Goal: Task Accomplishment & Management: Complete application form

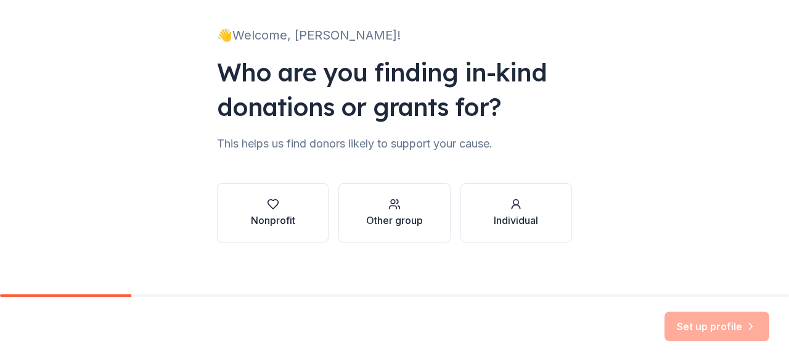
scroll to position [76, 0]
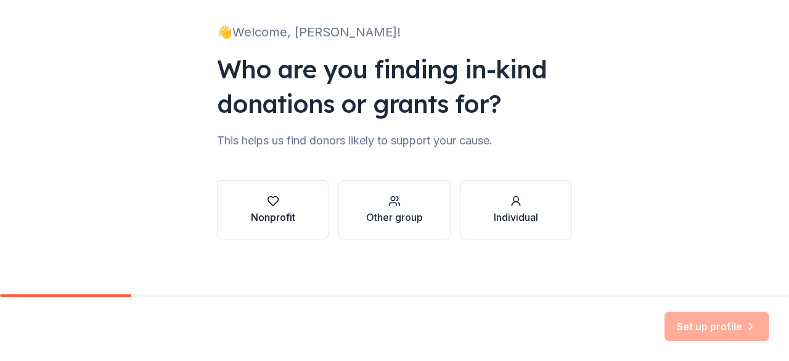
click at [297, 201] on button "Nonprofit" at bounding box center [273, 209] width 112 height 59
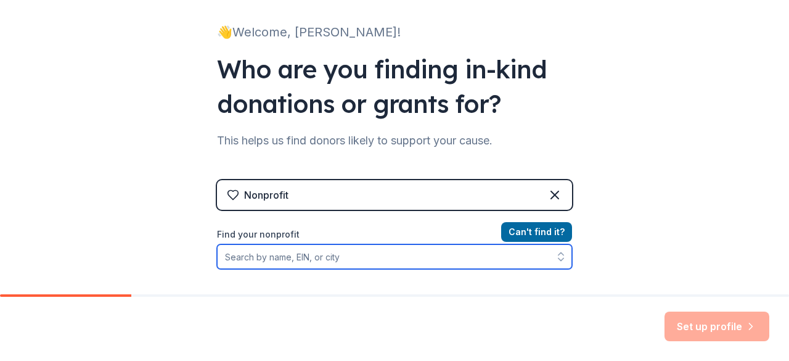
click at [354, 256] on input "Find your nonprofit" at bounding box center [394, 256] width 355 height 25
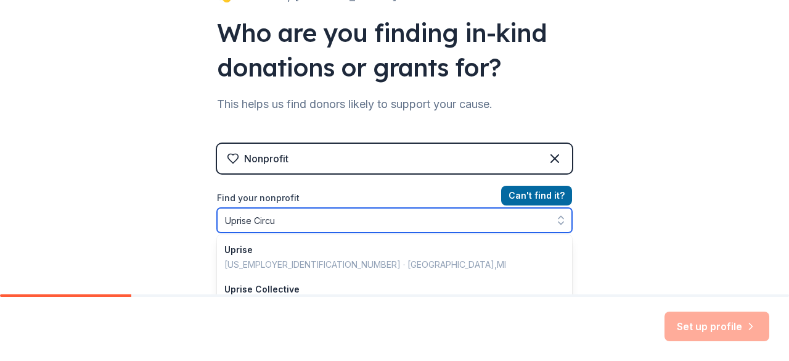
type input "Uprise Circus"
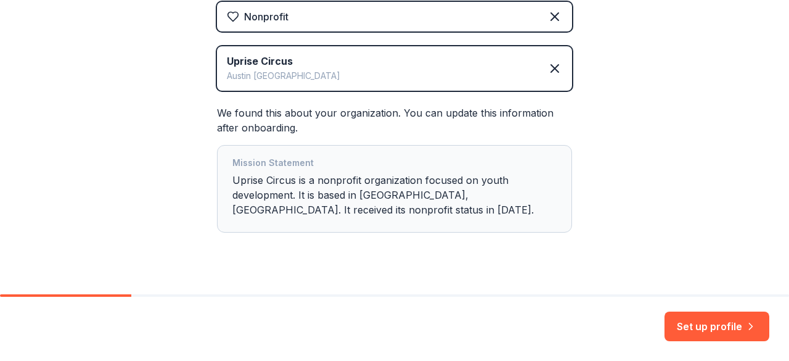
scroll to position [276, 0]
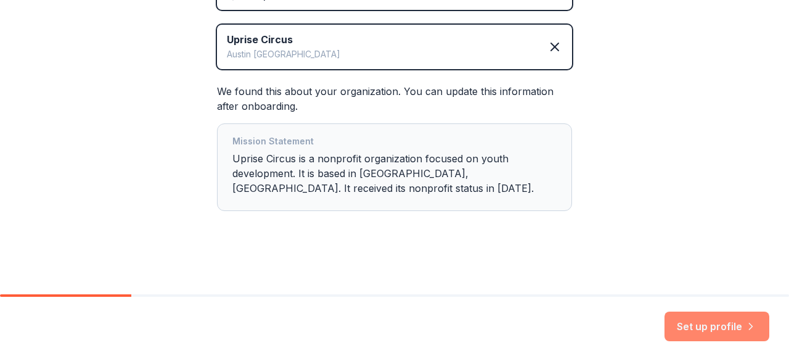
click at [693, 322] on button "Set up profile" at bounding box center [717, 326] width 105 height 30
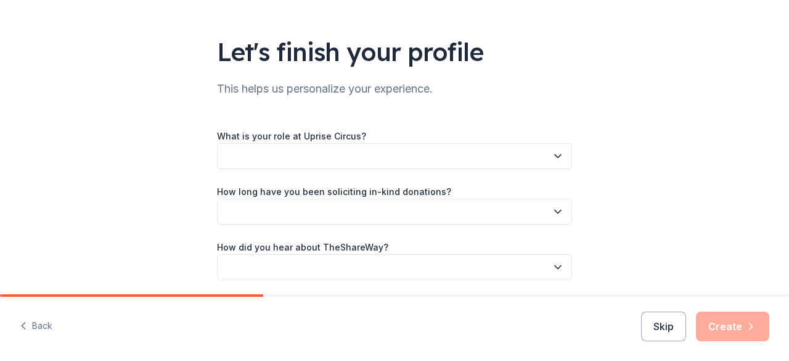
scroll to position [65, 0]
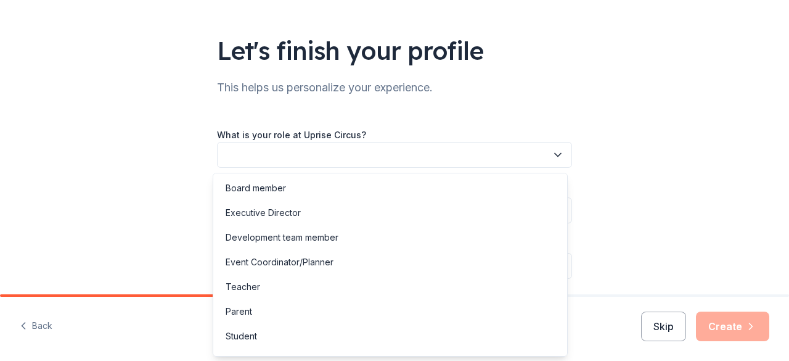
click at [552, 152] on icon "button" at bounding box center [558, 155] width 12 height 12
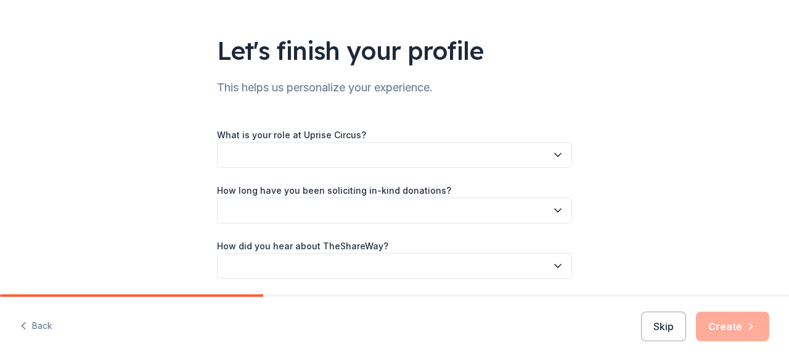
click at [309, 160] on button "button" at bounding box center [394, 155] width 355 height 26
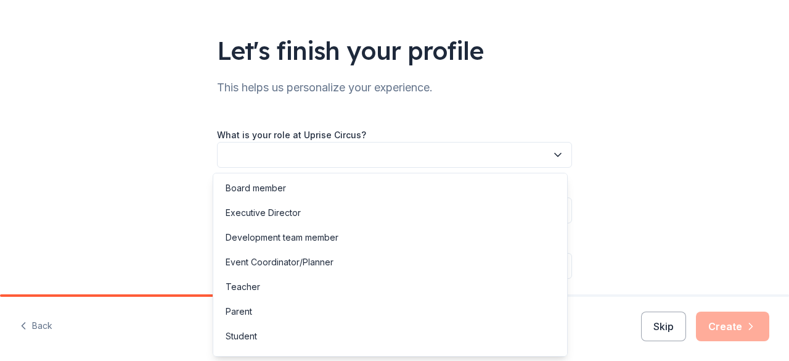
click at [309, 160] on button "button" at bounding box center [394, 155] width 355 height 26
click at [301, 211] on div "Executive Director" at bounding box center [390, 212] width 349 height 25
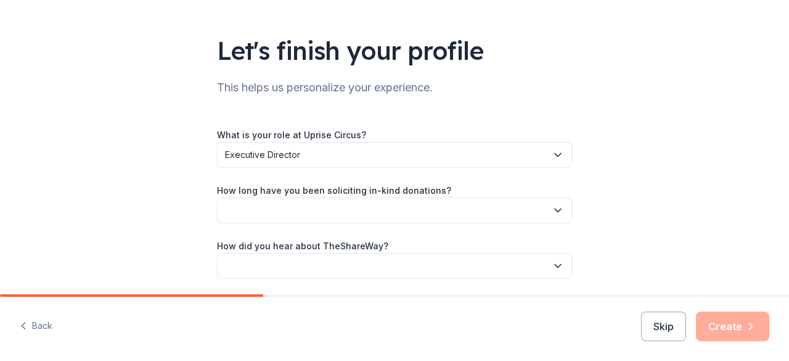
click at [322, 211] on button "button" at bounding box center [394, 210] width 355 height 26
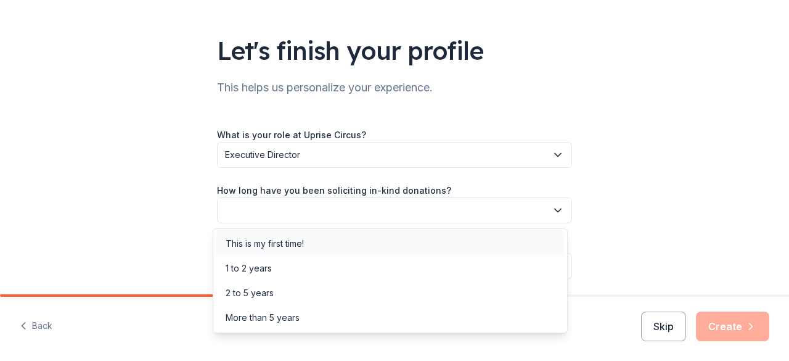
click at [296, 247] on div "This is my first time!" at bounding box center [265, 243] width 78 height 15
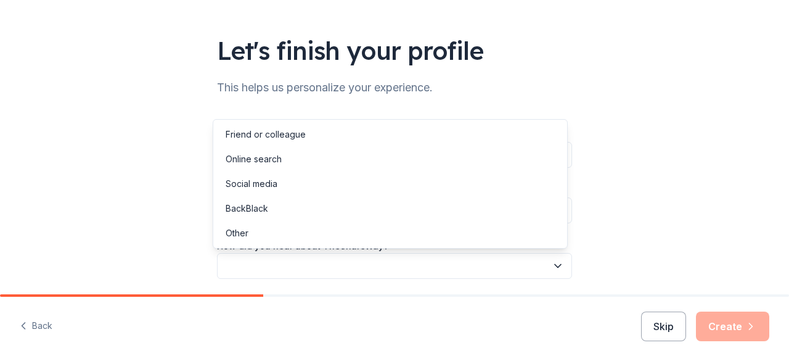
click at [312, 261] on button "button" at bounding box center [394, 266] width 355 height 26
click at [273, 157] on div "Online search" at bounding box center [254, 159] width 56 height 15
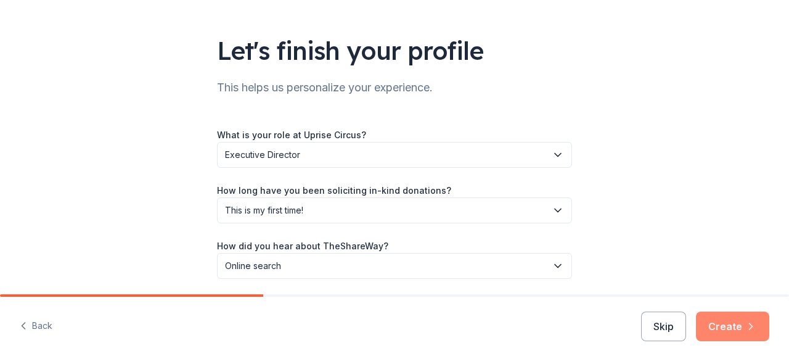
click at [722, 322] on button "Create" at bounding box center [732, 326] width 73 height 30
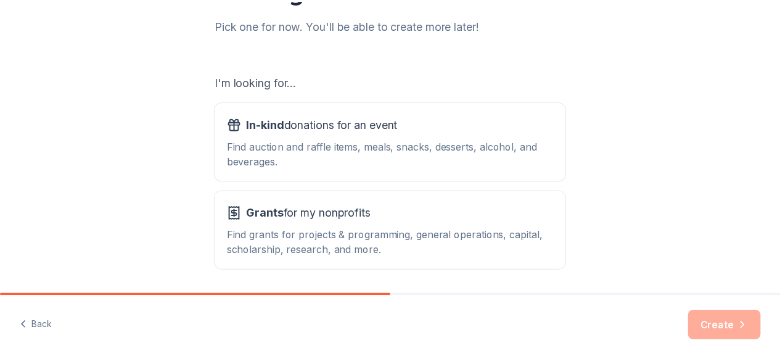
scroll to position [162, 0]
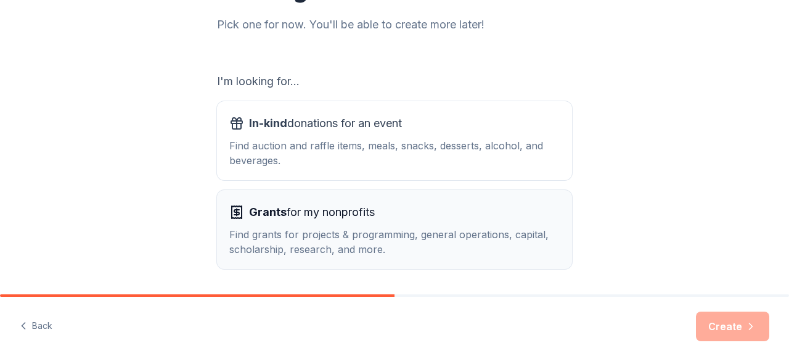
click at [415, 223] on div "Grants for my nonprofits Find grants for projects & programming, general operat…" at bounding box center [394, 229] width 330 height 54
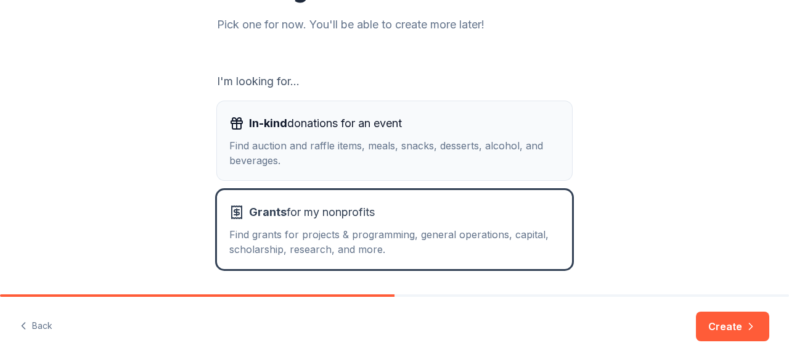
click at [395, 142] on div "Find auction and raffle items, meals, snacks, desserts, alcohol, and beverages." at bounding box center [394, 153] width 330 height 30
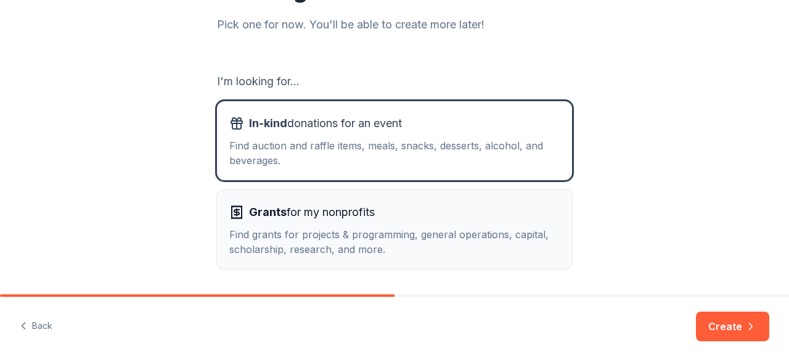
click at [412, 221] on div "Grants for my nonprofits" at bounding box center [394, 212] width 330 height 20
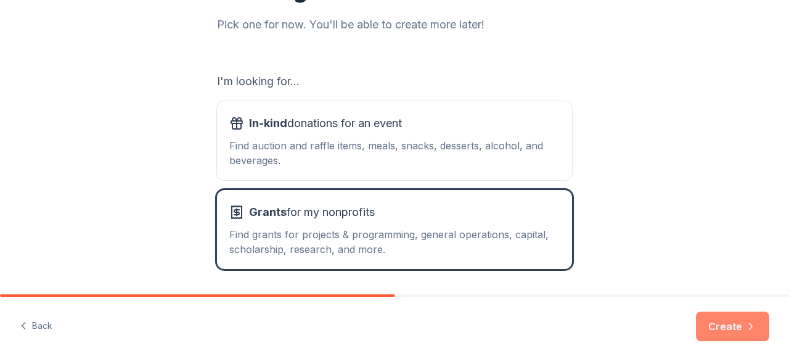
click at [724, 330] on button "Create" at bounding box center [732, 326] width 73 height 30
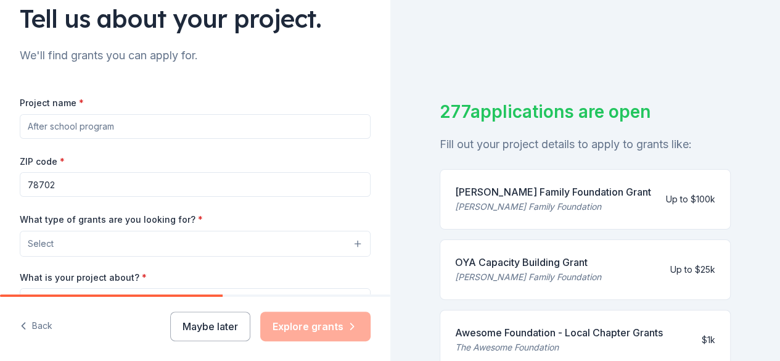
scroll to position [104, 0]
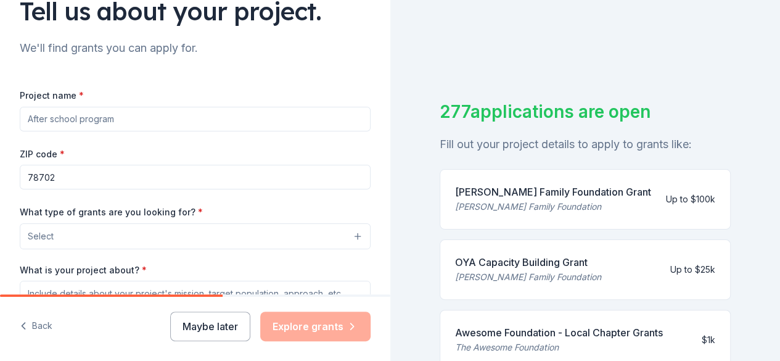
click at [150, 123] on input "Project name *" at bounding box center [195, 119] width 351 height 25
type input "s"
click at [84, 120] on input "Soar to new heights" at bounding box center [195, 119] width 351 height 25
click at [66, 119] on input "Soar to [GEOGRAPHIC_DATA]" at bounding box center [195, 119] width 351 height 25
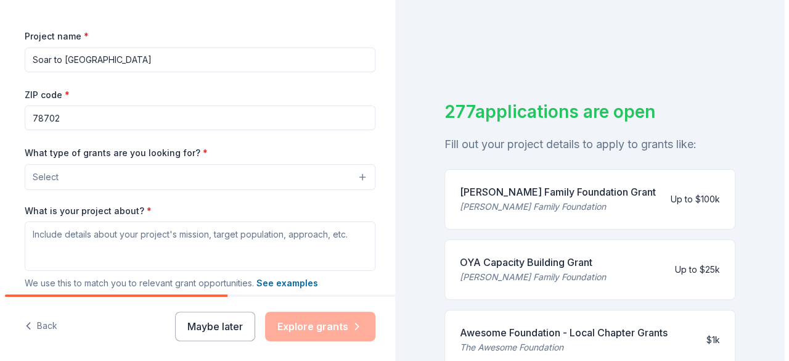
scroll to position [168, 0]
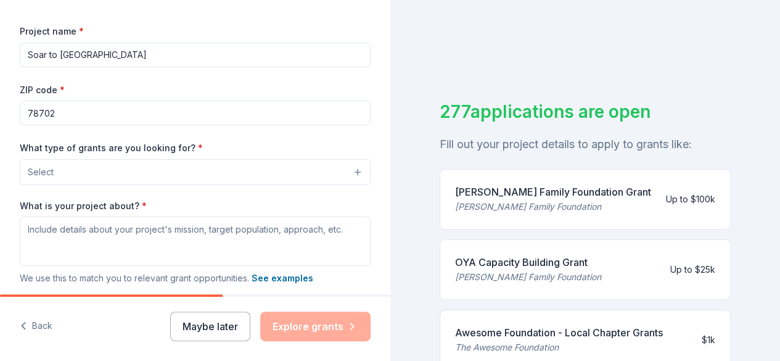
type input "Soar to [GEOGRAPHIC_DATA]"
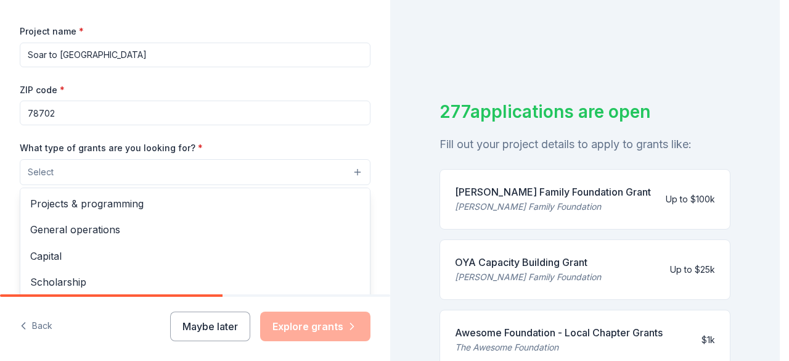
click at [89, 170] on button "Select" at bounding box center [195, 172] width 351 height 26
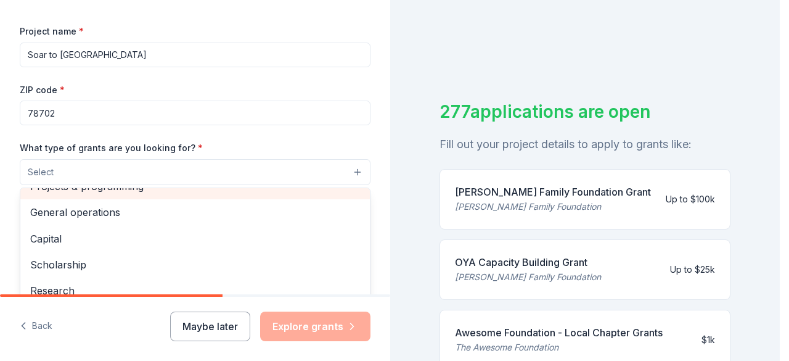
scroll to position [0, 0]
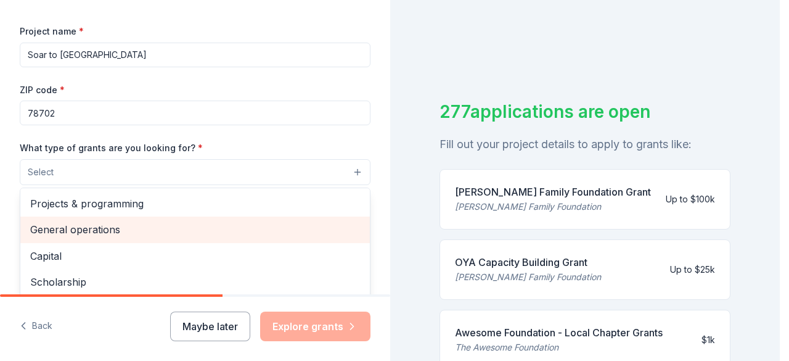
click at [123, 224] on span "General operations" at bounding box center [195, 229] width 330 height 16
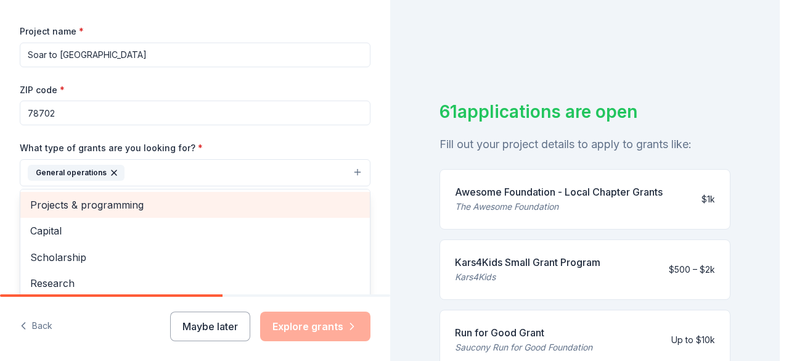
click at [195, 209] on span "Projects & programming" at bounding box center [195, 205] width 330 height 16
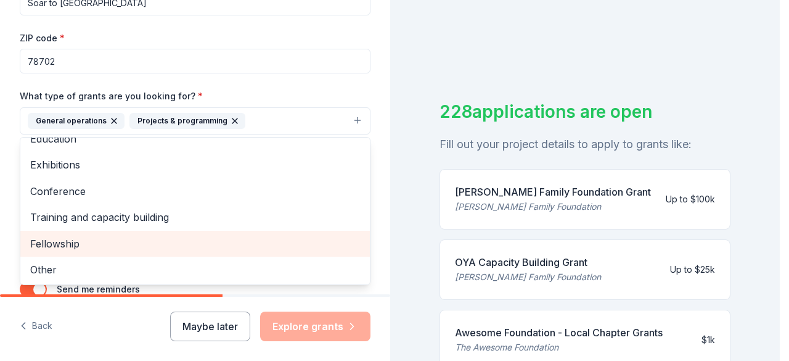
scroll to position [221, 0]
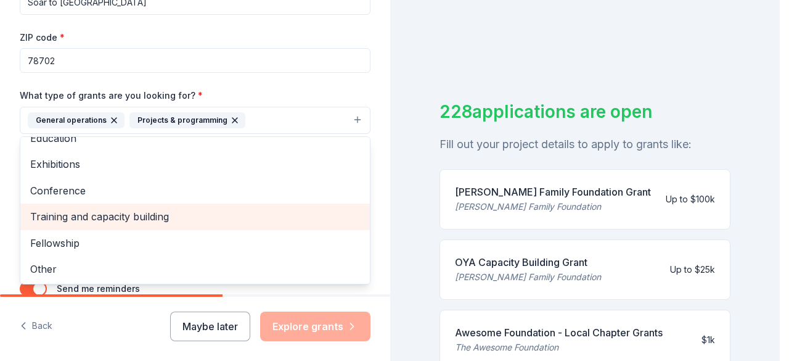
click at [162, 215] on span "Training and capacity building" at bounding box center [195, 216] width 330 height 16
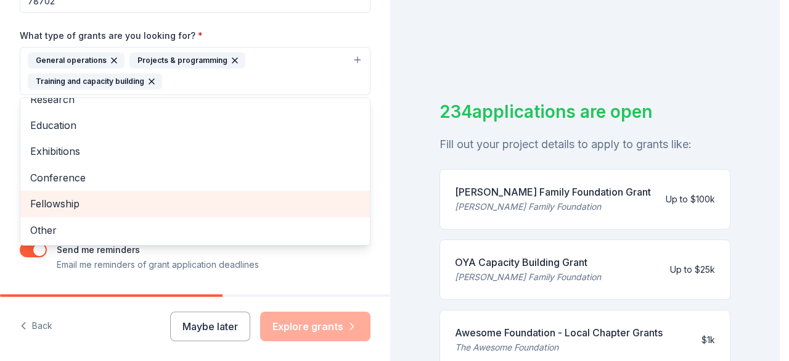
scroll to position [282, 0]
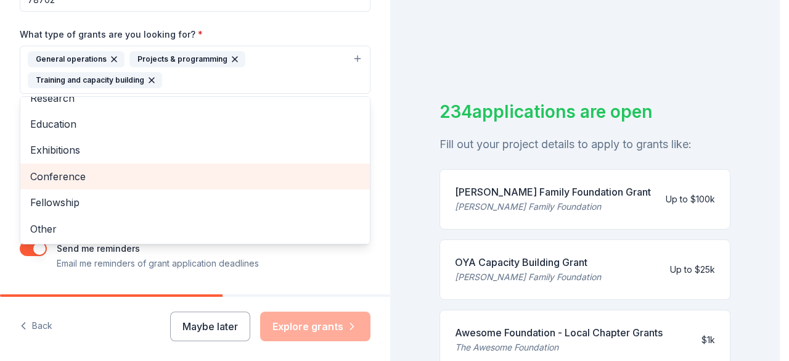
click at [73, 177] on span "Conference" at bounding box center [195, 176] width 330 height 16
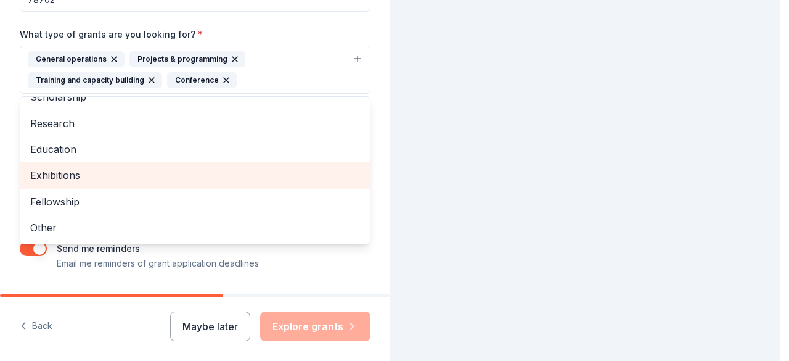
scroll to position [41, 0]
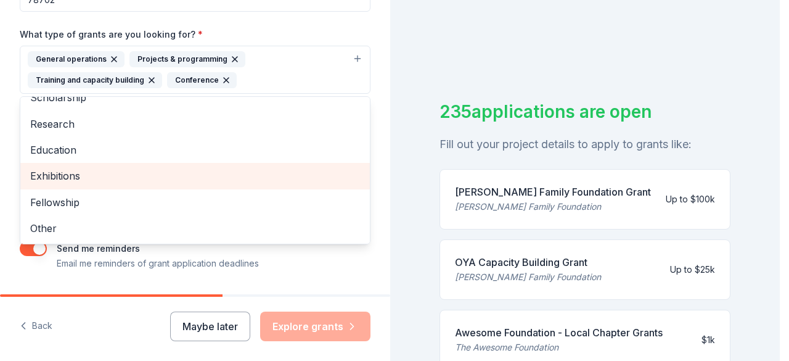
click at [76, 170] on span "Exhibitions" at bounding box center [195, 176] width 330 height 16
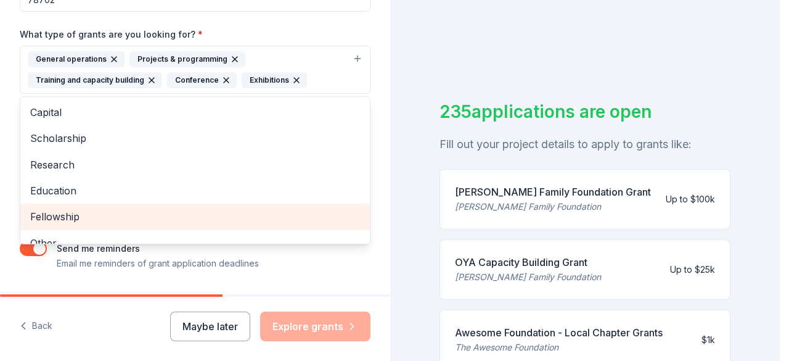
scroll to position [14, 0]
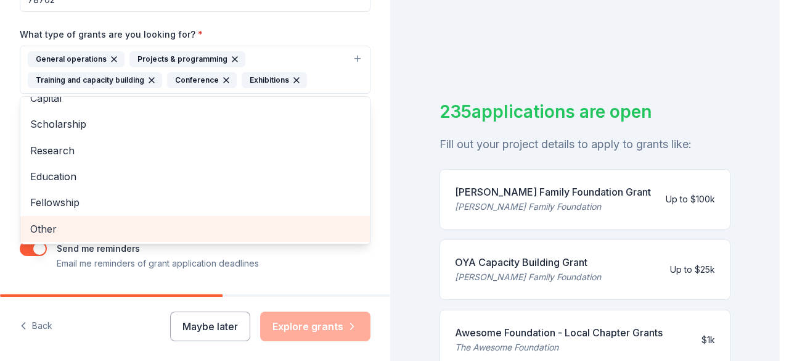
click at [52, 231] on span "Other" at bounding box center [195, 229] width 330 height 16
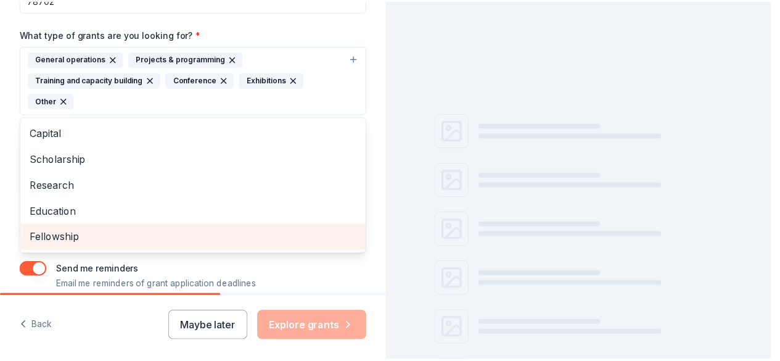
scroll to position [0, 0]
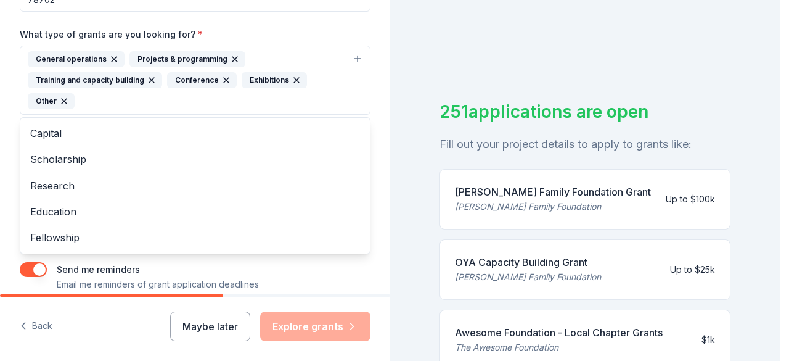
click at [336, 268] on div "Project name * Soar to [GEOGRAPHIC_DATA] ZIP code * 78702 What type of grants a…" at bounding box center [195, 101] width 351 height 382
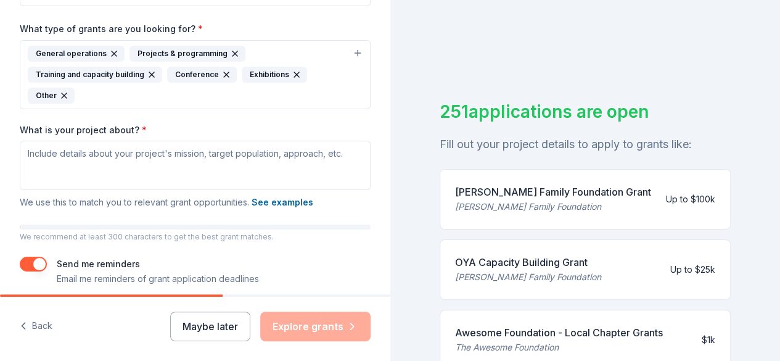
scroll to position [288, 0]
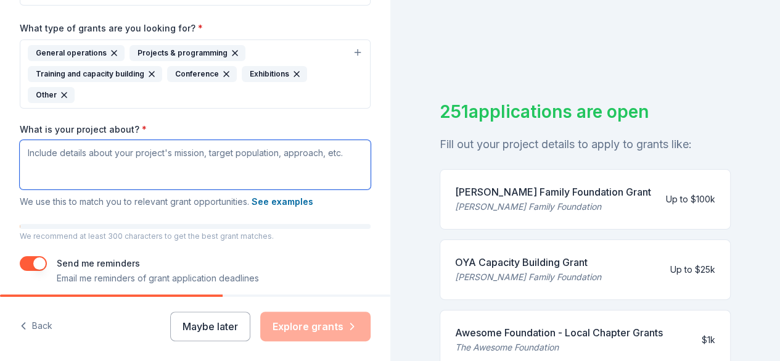
drag, startPoint x: 347, startPoint y: 151, endPoint x: 280, endPoint y: 155, distance: 66.7
click at [280, 155] on textarea "What is your project about? *" at bounding box center [195, 164] width 351 height 49
drag, startPoint x: 344, startPoint y: 150, endPoint x: 271, endPoint y: 152, distance: 73.4
click at [271, 152] on textarea "What is your project about? *" at bounding box center [195, 164] width 351 height 49
click at [214, 156] on textarea "What is your project about? *" at bounding box center [195, 164] width 351 height 49
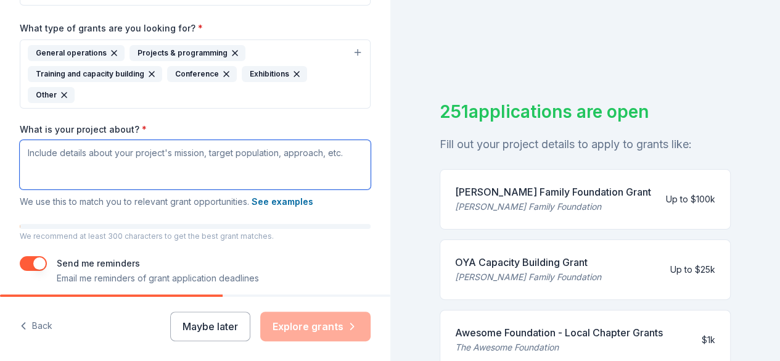
paste textarea "About Uprise Circus Uprise Circus is a nonprofit organization dedicated to empo…"
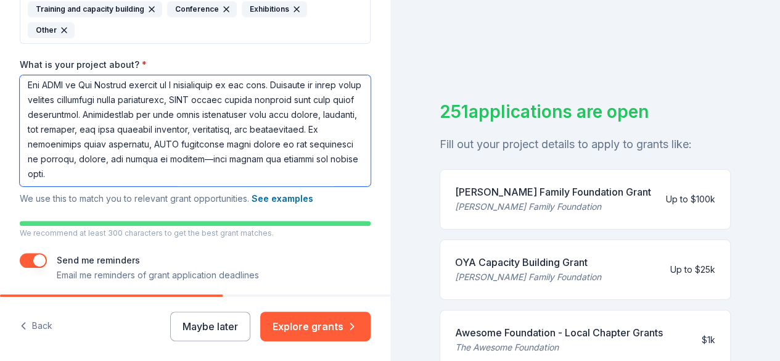
scroll to position [353, 0]
click at [338, 112] on textarea "What is your project about? *" at bounding box center [195, 130] width 351 height 111
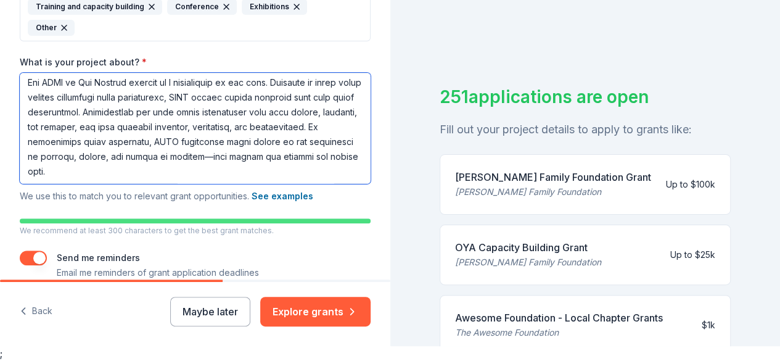
scroll to position [340, 0]
type textarea "About Uprise Circus Uprise Circus is a nonprofit organization dedicated to empo…"
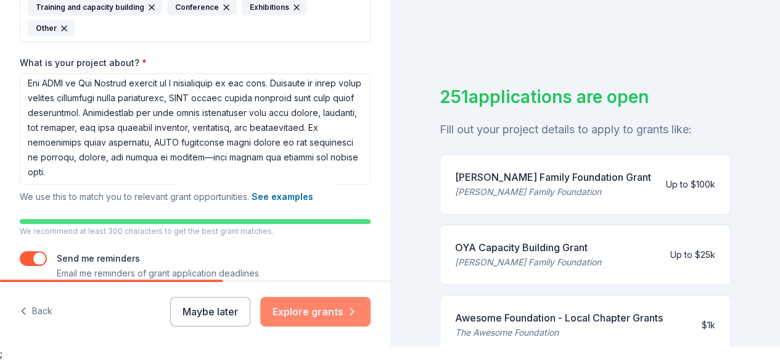
click at [314, 306] on button "Explore grants" at bounding box center [315, 312] width 110 height 30
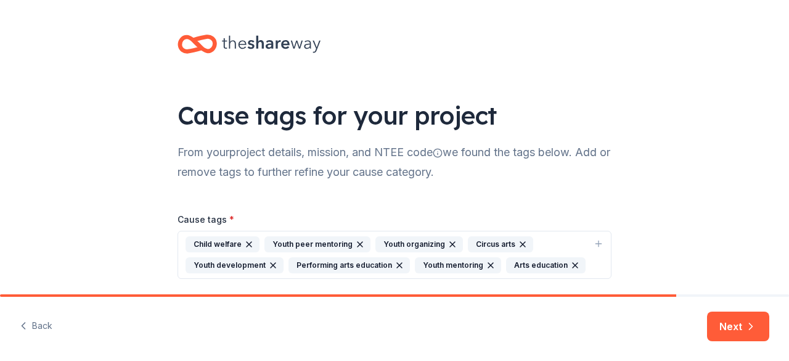
click at [227, 245] on div "Child welfare" at bounding box center [223, 244] width 74 height 16
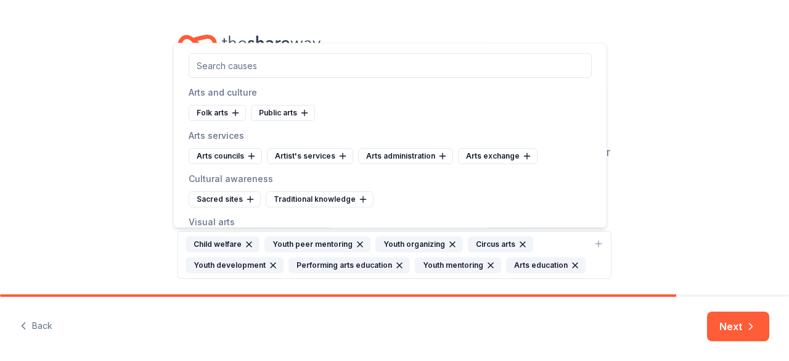
click at [137, 172] on div "Cause tags for your project From your project details, mission, and NTEE code w…" at bounding box center [394, 169] width 789 height 338
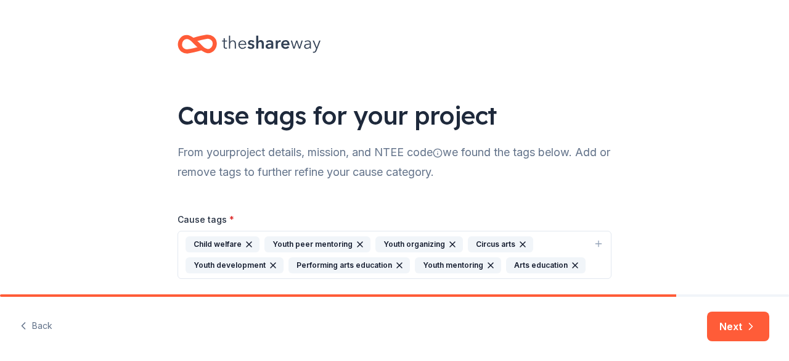
click at [223, 240] on div "Child welfare" at bounding box center [223, 244] width 74 height 16
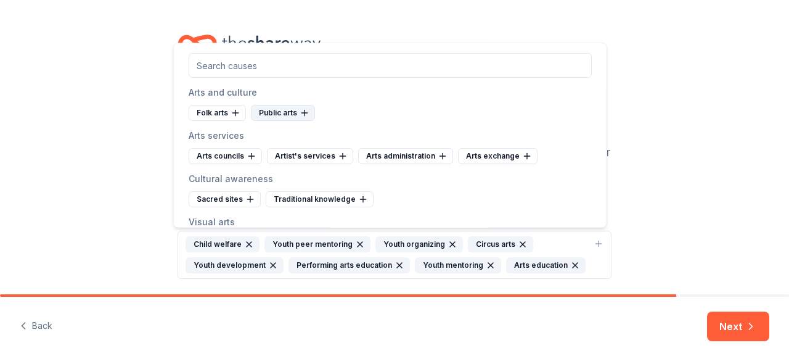
click at [268, 108] on div "Public arts" at bounding box center [283, 113] width 64 height 16
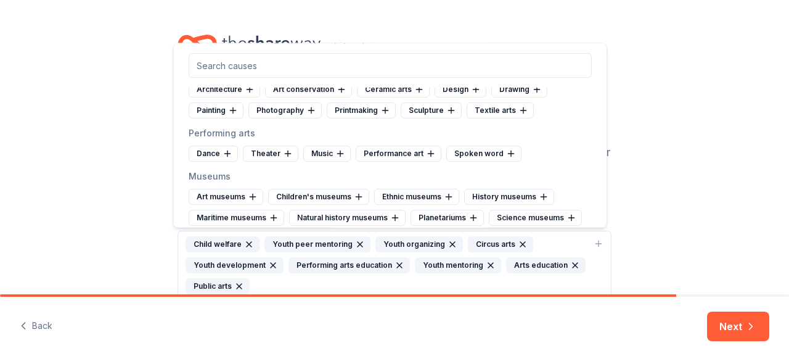
scroll to position [174, 0]
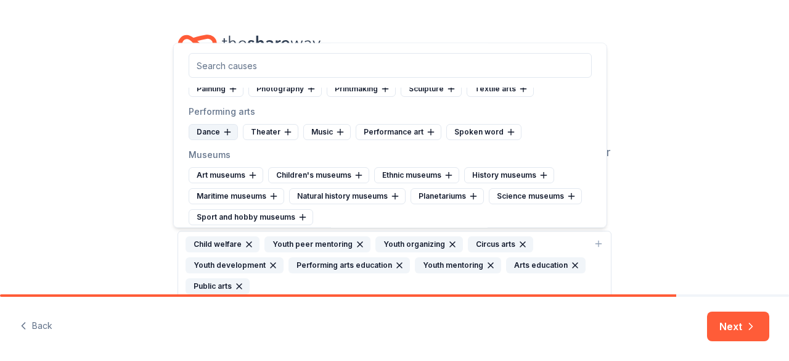
click at [219, 129] on div "Dance" at bounding box center [213, 132] width 49 height 16
click at [219, 129] on div "Theater" at bounding box center [216, 132] width 55 height 16
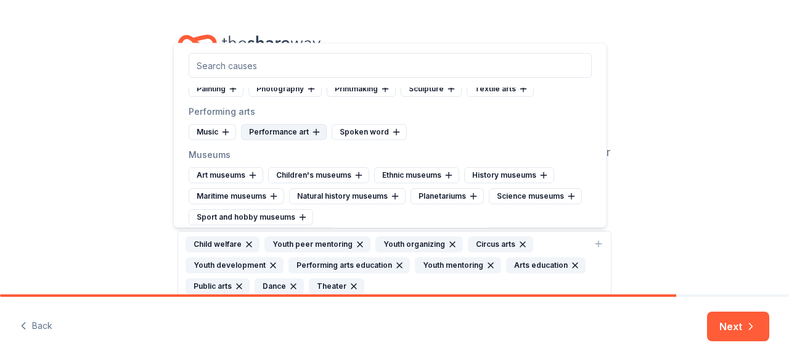
click at [269, 130] on div "Performance art" at bounding box center [284, 132] width 86 height 16
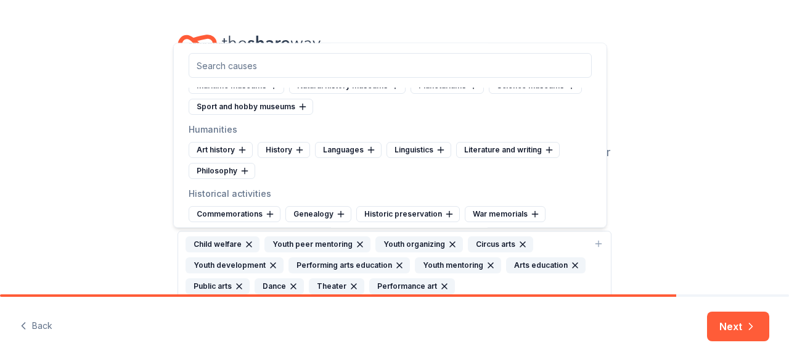
scroll to position [286, 0]
click at [243, 146] on icon at bounding box center [242, 149] width 10 height 10
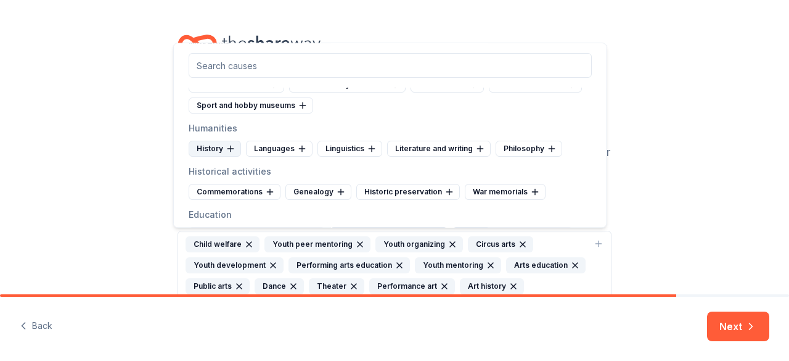
click at [219, 146] on div "History" at bounding box center [215, 149] width 52 height 16
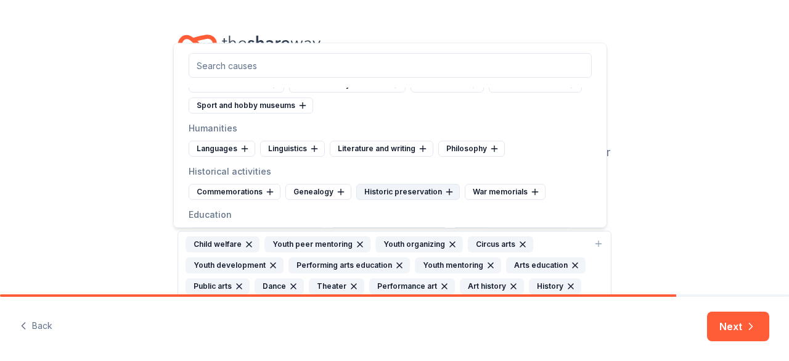
click at [431, 187] on div "Historic preservation" at bounding box center [408, 192] width 104 height 16
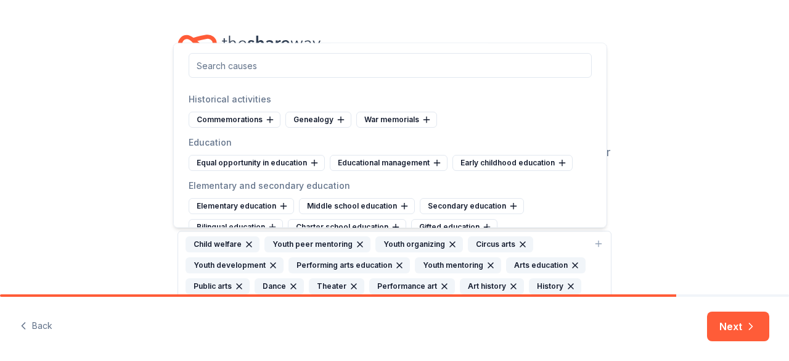
scroll to position [359, 0]
click at [275, 160] on div "Equal opportunity in education" at bounding box center [257, 162] width 136 height 16
click at [269, 158] on div "Educational management" at bounding box center [248, 162] width 118 height 16
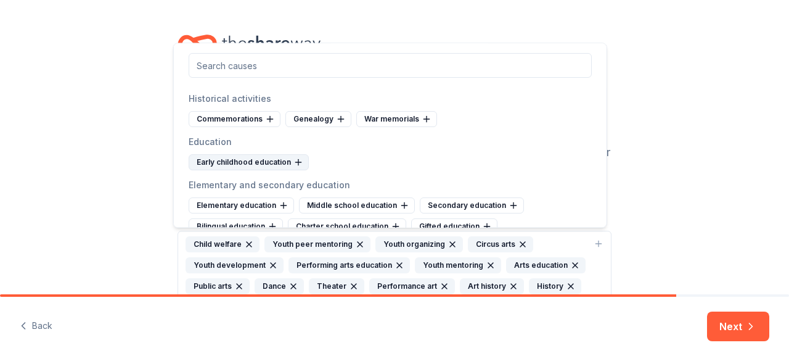
click at [256, 157] on div "Early childhood education" at bounding box center [249, 162] width 120 height 16
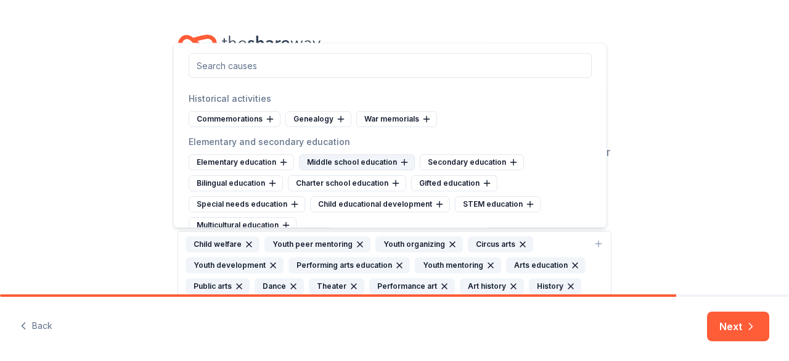
click at [362, 154] on div "Middle school education" at bounding box center [357, 162] width 116 height 16
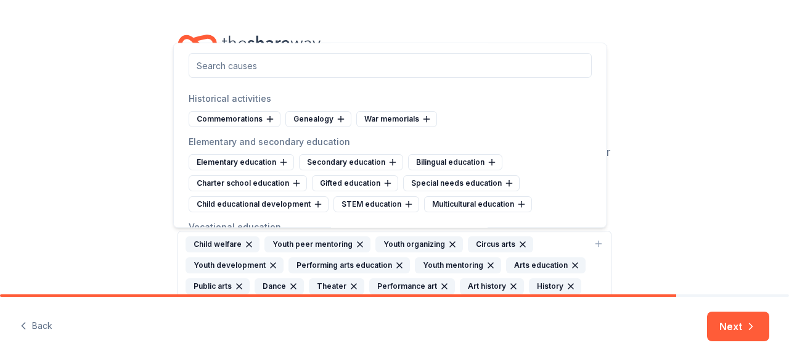
click at [362, 154] on div "Secondary education" at bounding box center [351, 162] width 104 height 16
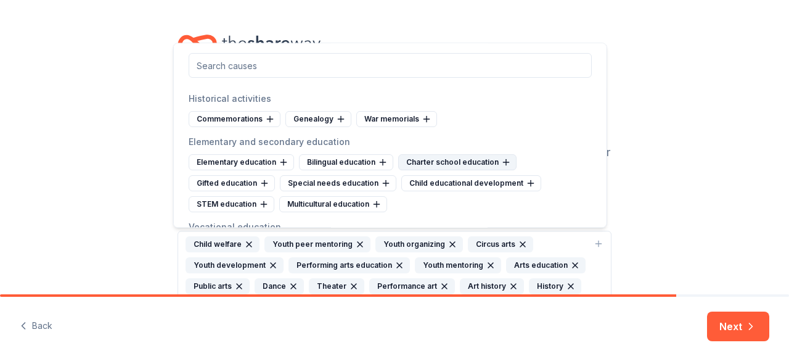
click at [440, 158] on div "Charter school education" at bounding box center [457, 162] width 118 height 16
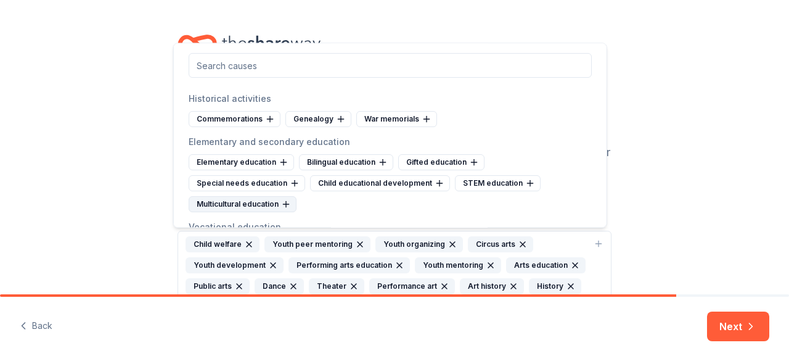
click at [253, 203] on div "Multicultural education" at bounding box center [243, 204] width 108 height 16
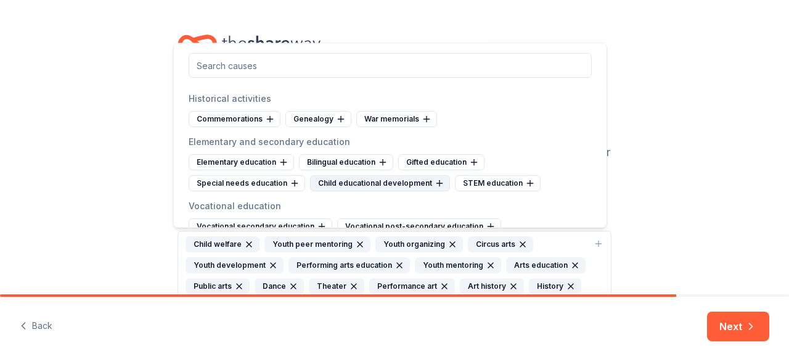
click at [383, 176] on div "Child educational development" at bounding box center [380, 183] width 140 height 16
click at [345, 176] on div "STEM education" at bounding box center [353, 183] width 86 height 16
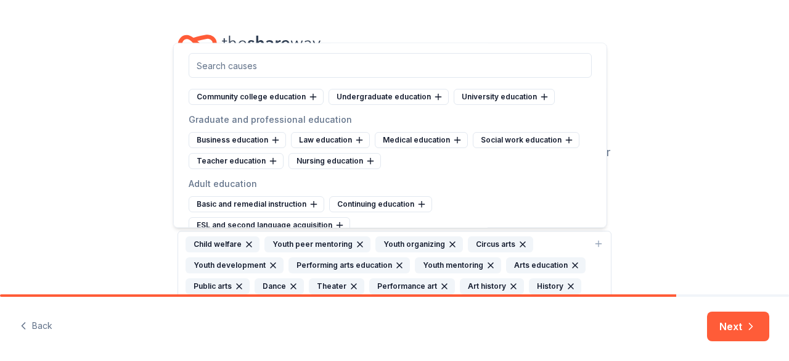
scroll to position [541, 0]
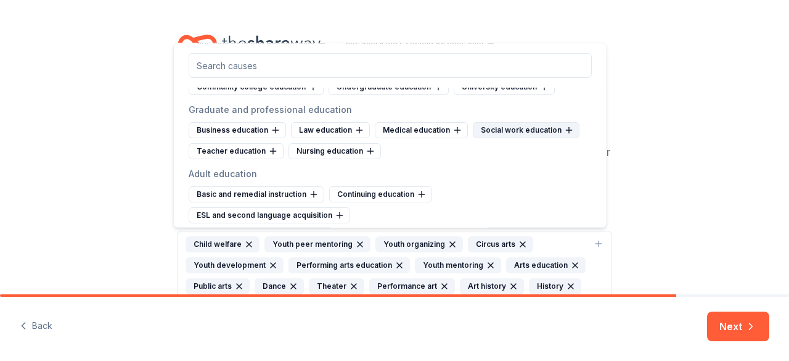
click at [545, 123] on div "Social work education" at bounding box center [526, 130] width 107 height 16
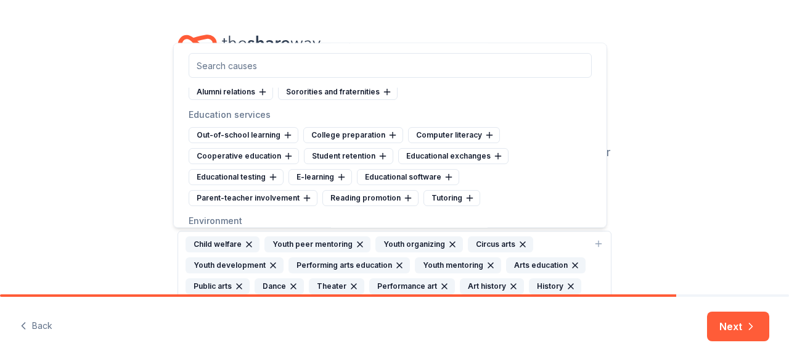
scroll to position [712, 0]
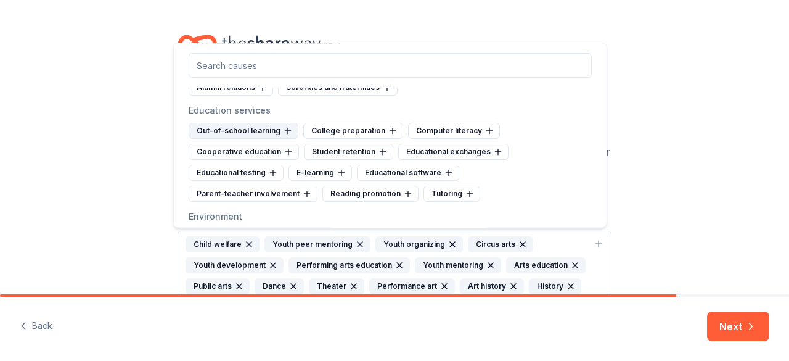
click at [274, 123] on div "Out-of-school learning" at bounding box center [244, 131] width 110 height 16
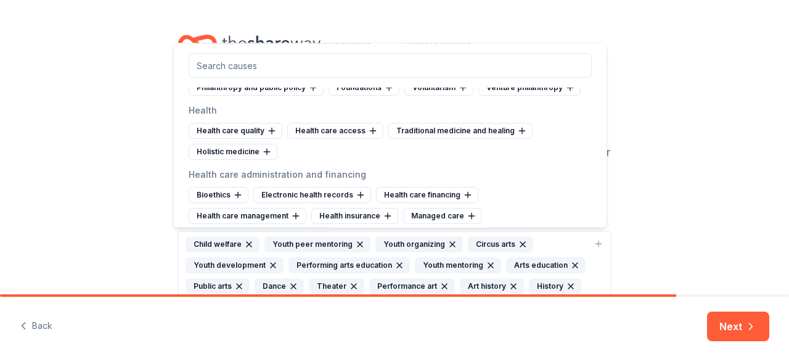
scroll to position [1078, 0]
click at [462, 122] on div "Traditional medicine and healing" at bounding box center [460, 130] width 144 height 16
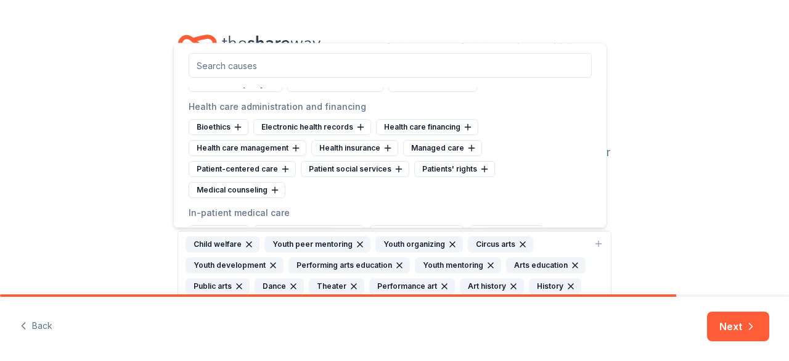
scroll to position [1126, 0]
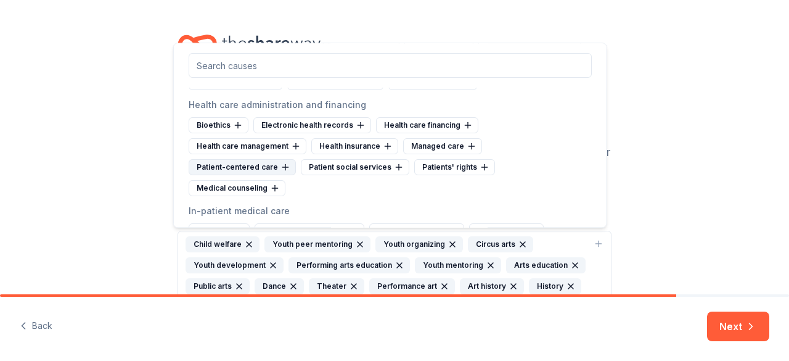
click at [263, 159] on div "Patient-centered care" at bounding box center [242, 167] width 107 height 16
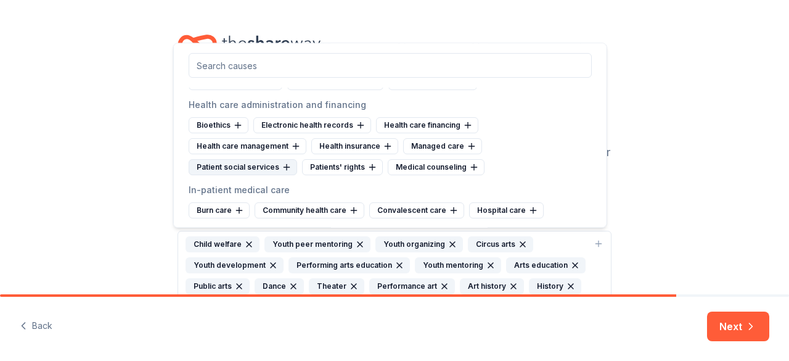
click at [259, 159] on div "Patient social services" at bounding box center [243, 167] width 108 height 16
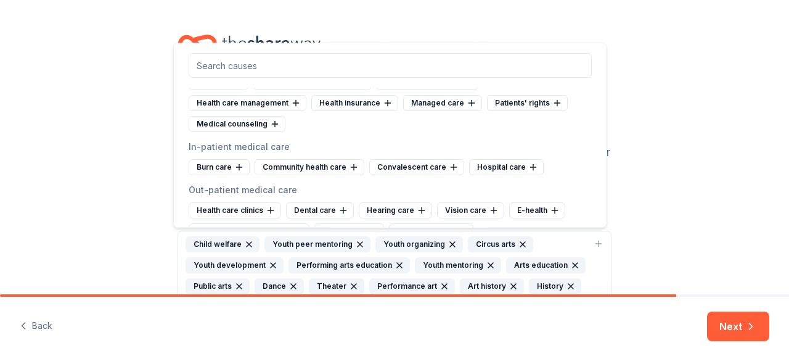
scroll to position [1169, 0]
click at [324, 158] on div "Community health care" at bounding box center [310, 166] width 110 height 16
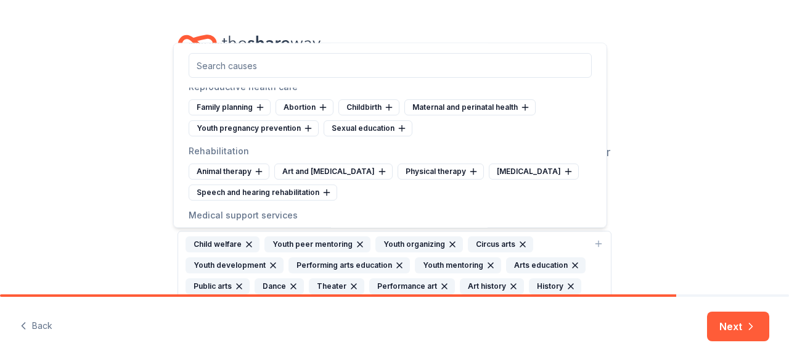
scroll to position [1382, 0]
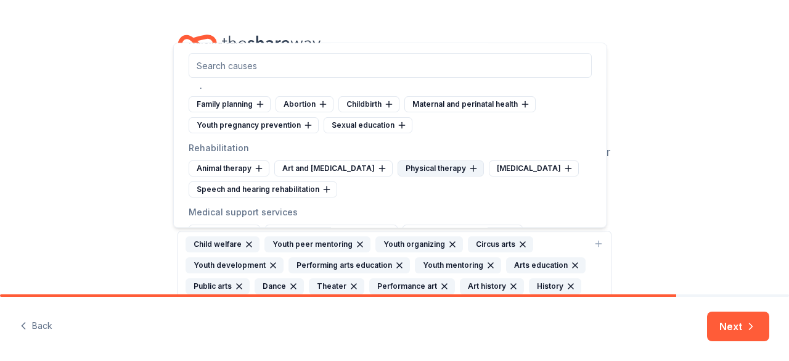
click at [416, 160] on div "Physical therapy" at bounding box center [441, 168] width 86 height 16
click at [423, 160] on div "[MEDICAL_DATA]" at bounding box center [443, 168] width 90 height 16
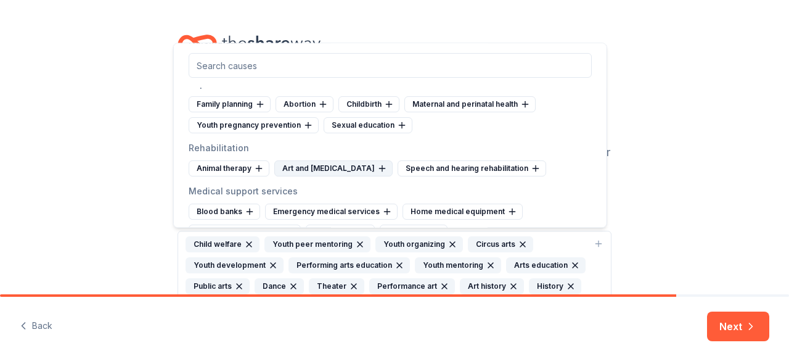
click at [341, 160] on div "Art and [MEDICAL_DATA]" at bounding box center [333, 168] width 118 height 16
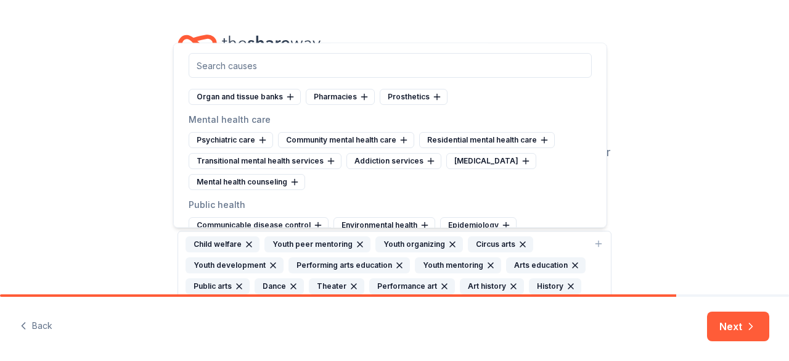
scroll to position [1517, 0]
click at [374, 133] on div "Community mental health care" at bounding box center [346, 141] width 136 height 16
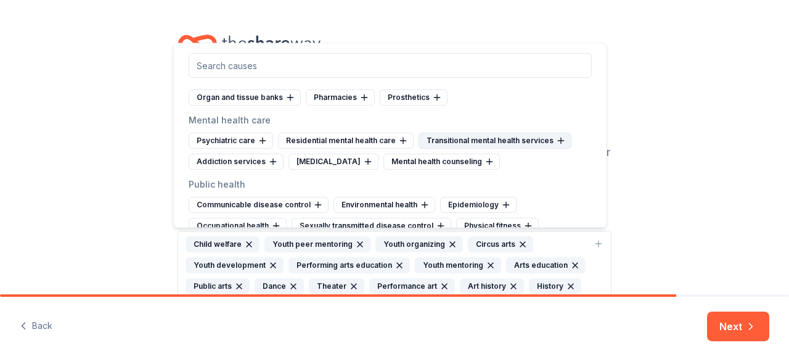
click at [461, 133] on div "Transitional mental health services" at bounding box center [495, 141] width 153 height 16
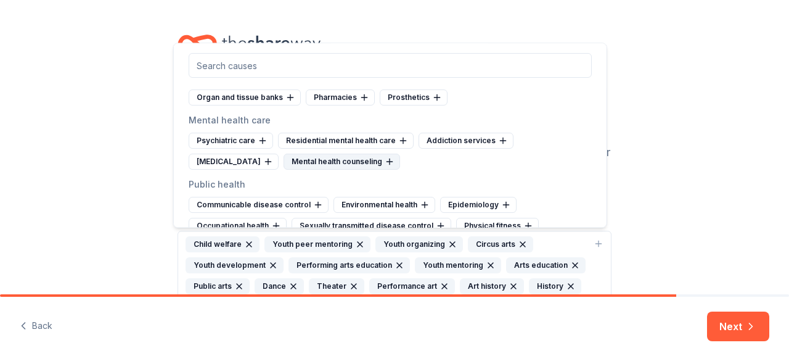
click at [355, 153] on div "Mental health counseling" at bounding box center [342, 161] width 117 height 16
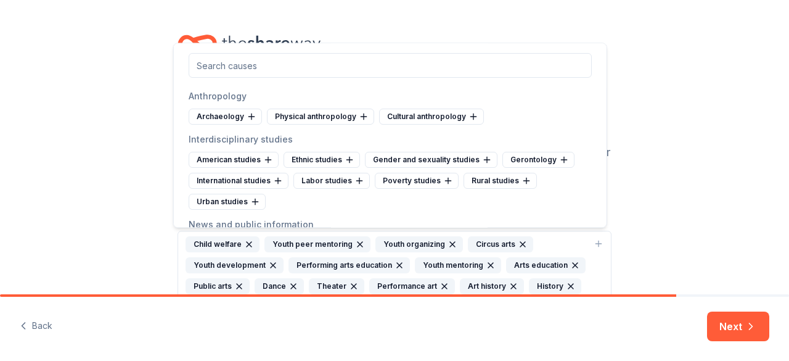
scroll to position [2305, 0]
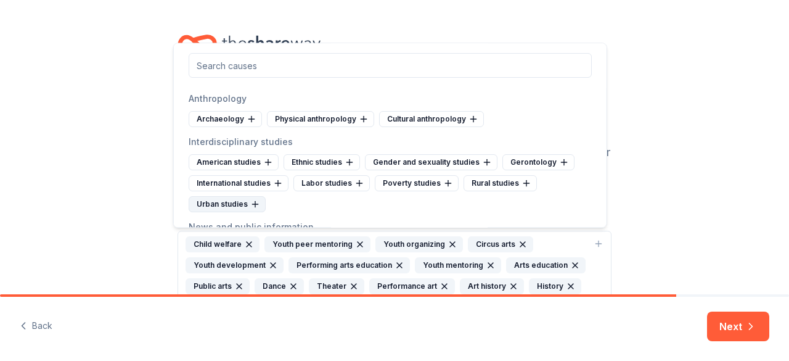
click at [238, 196] on div "Urban studies" at bounding box center [227, 204] width 77 height 16
click at [258, 175] on div "International studies" at bounding box center [239, 183] width 100 height 16
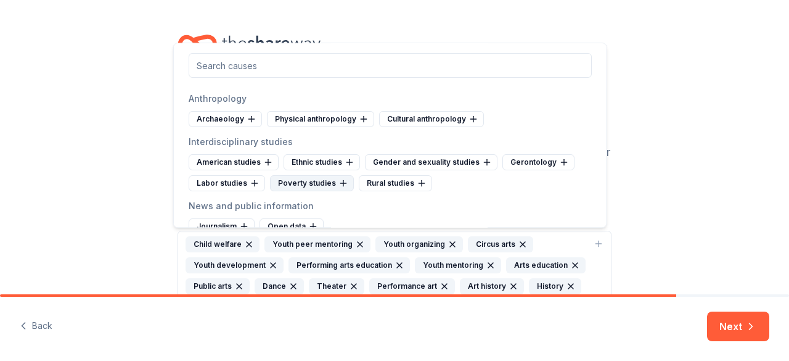
click at [285, 175] on div "Poverty studies" at bounding box center [312, 183] width 84 height 16
click at [298, 156] on div "Ethnic studies" at bounding box center [322, 162] width 76 height 16
click at [233, 175] on div "Rural studies" at bounding box center [225, 183] width 73 height 16
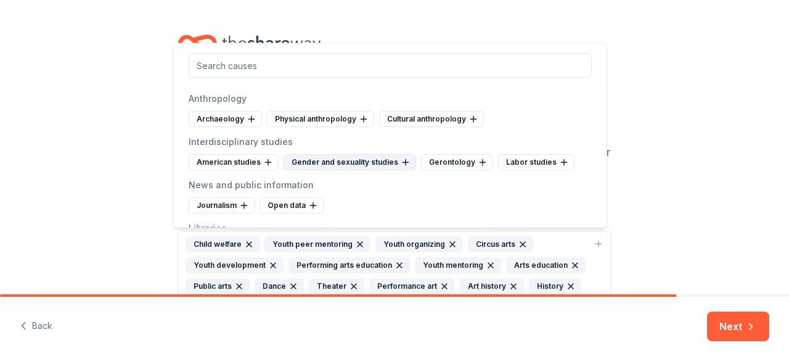
click at [371, 157] on div "Gender and sexuality studies" at bounding box center [350, 162] width 133 height 16
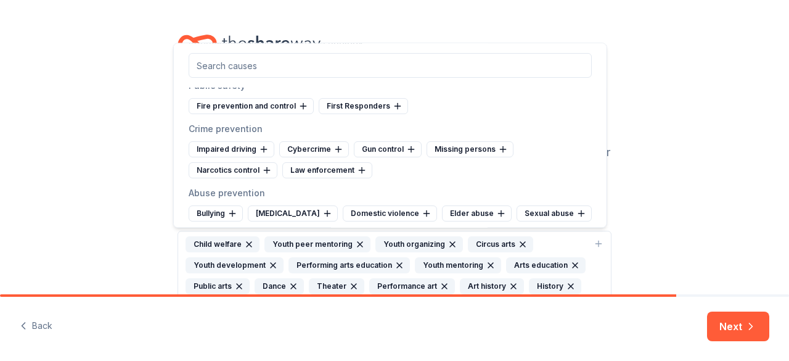
scroll to position [2737, 0]
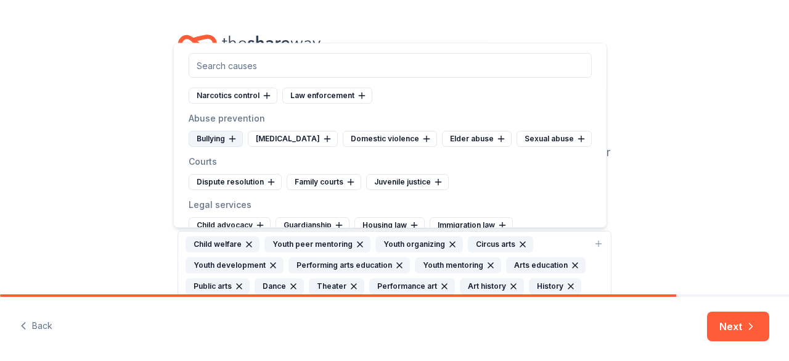
click at [224, 131] on div "Bullying" at bounding box center [216, 139] width 54 height 16
click at [233, 131] on div "[MEDICAL_DATA]" at bounding box center [234, 139] width 90 height 16
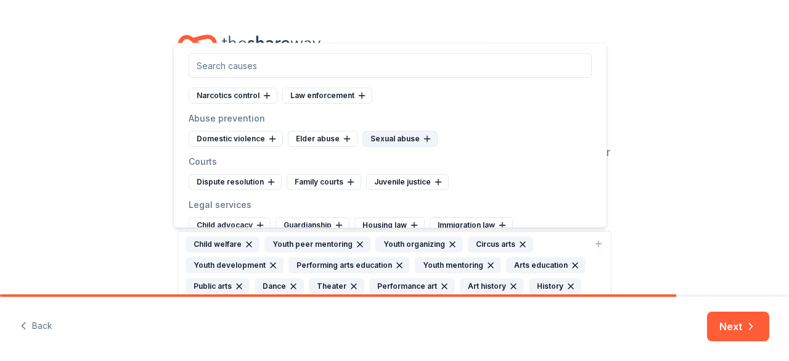
click at [394, 131] on div "Sexual abuse" at bounding box center [399, 139] width 75 height 16
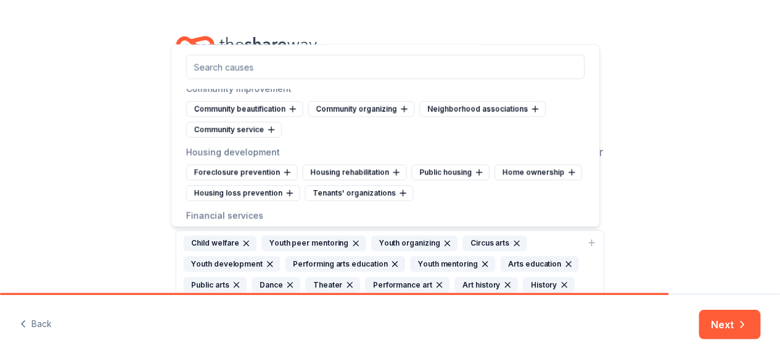
scroll to position [3692, 0]
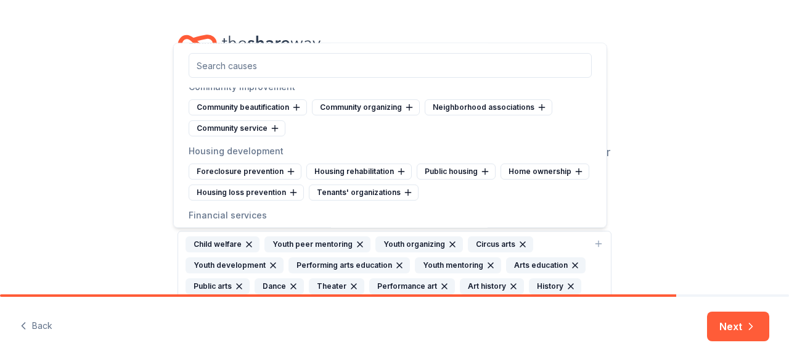
click at [713, 176] on div "Cause tags for your project From your project details, mission, and NTEE code w…" at bounding box center [394, 347] width 789 height 694
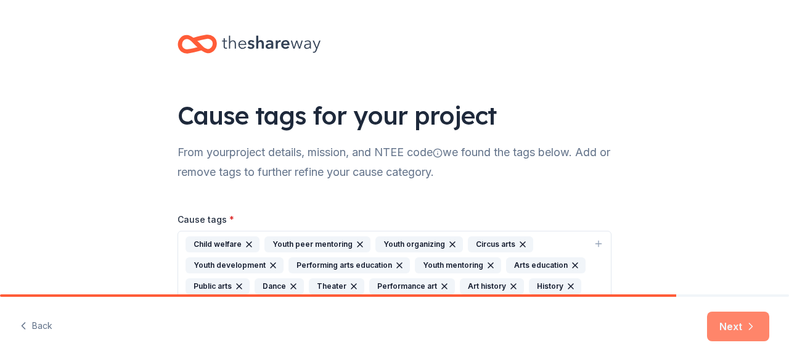
click at [736, 322] on button "Next" at bounding box center [738, 326] width 62 height 30
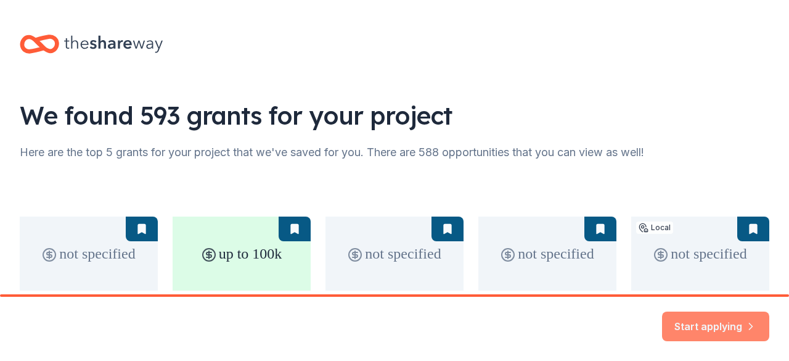
click at [695, 324] on button "Start applying" at bounding box center [715, 319] width 107 height 30
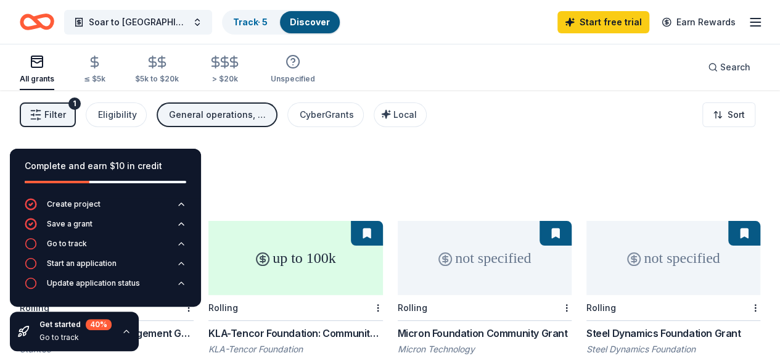
click at [126, 333] on icon "button" at bounding box center [126, 331] width 10 height 10
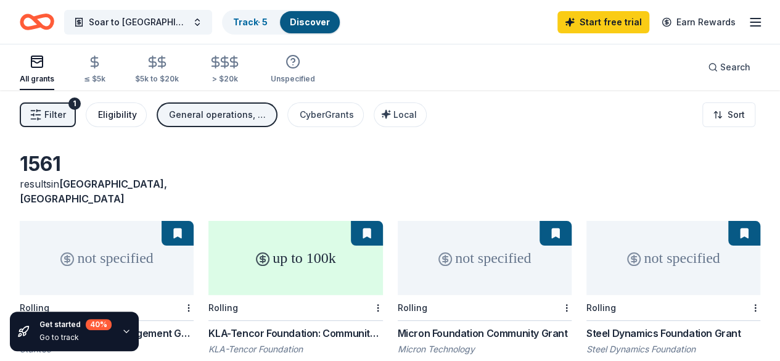
click at [132, 110] on div "Eligibility" at bounding box center [117, 114] width 39 height 15
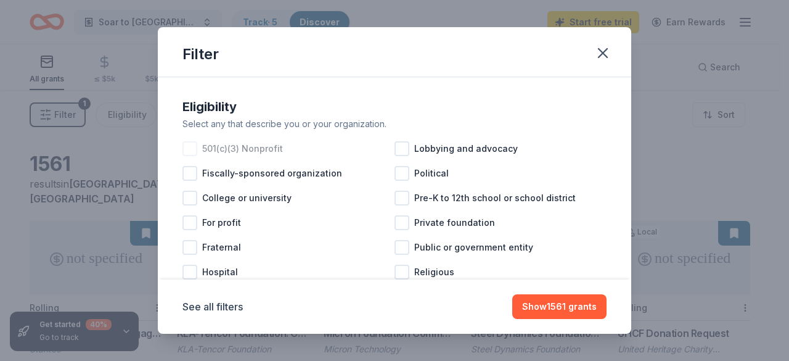
click at [191, 143] on div at bounding box center [189, 148] width 15 height 15
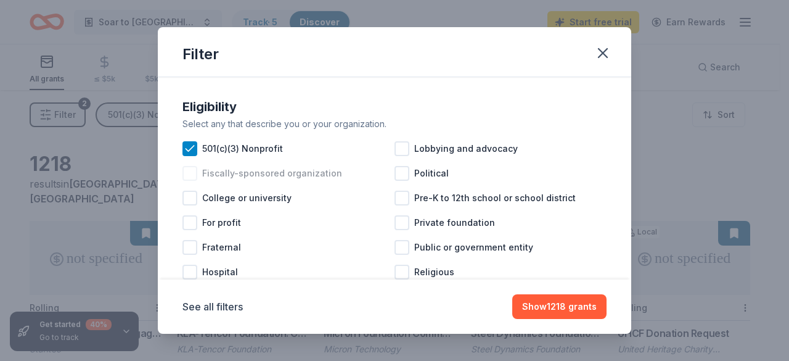
click at [192, 171] on div at bounding box center [189, 173] width 15 height 15
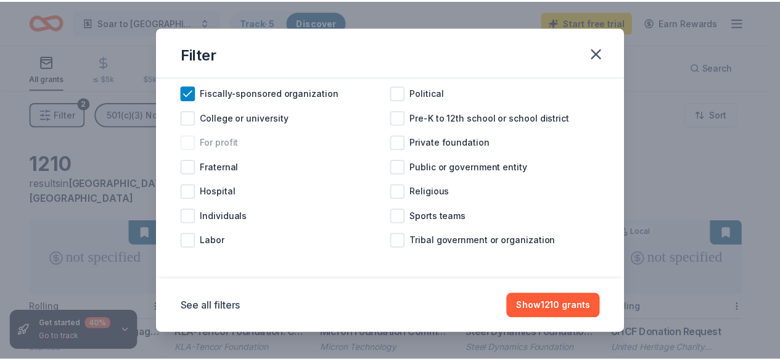
scroll to position [83, 0]
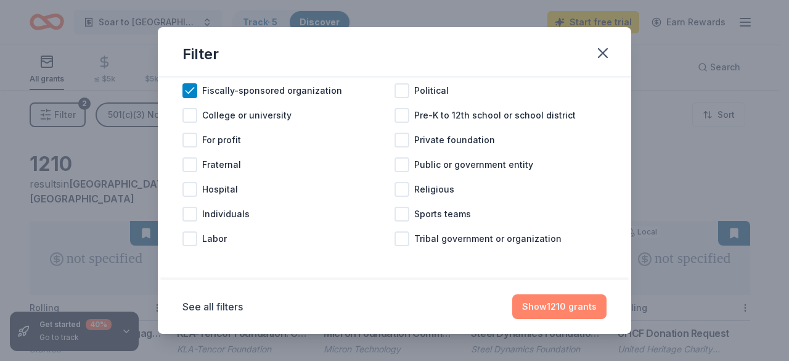
click at [551, 304] on button "Show 1210 grants" at bounding box center [559, 306] width 94 height 25
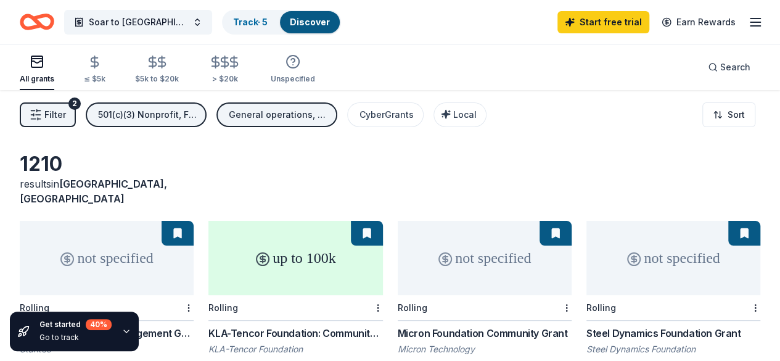
scroll to position [0, 0]
click at [461, 114] on span "Local" at bounding box center [464, 114] width 23 height 10
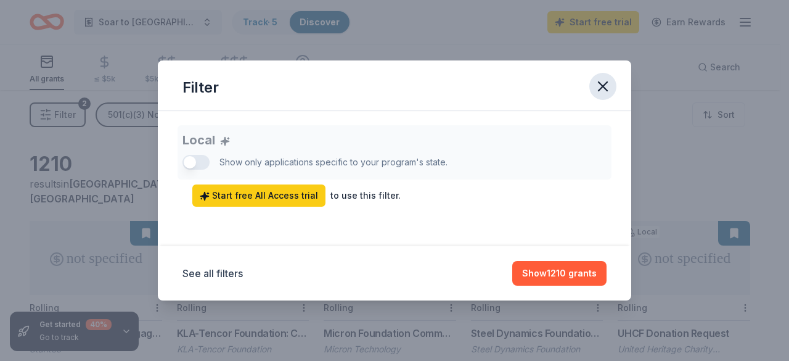
click at [600, 86] on icon "button" at bounding box center [602, 86] width 17 height 17
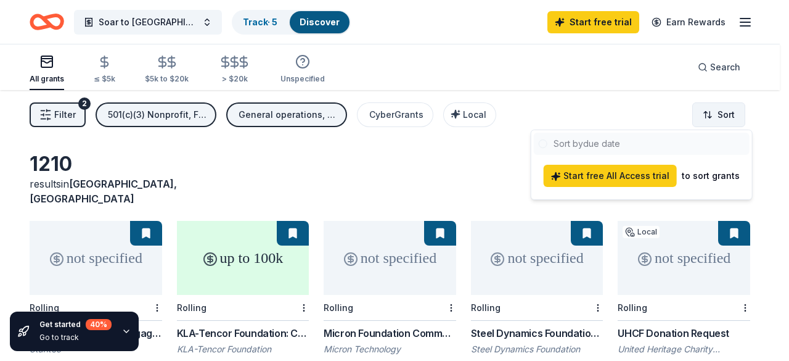
click at [721, 114] on html "Soar to [GEOGRAPHIC_DATA] Track · 5 Discover Start free trial Earn Rewards All …" at bounding box center [394, 180] width 789 height 361
click at [617, 118] on html "Soar to [GEOGRAPHIC_DATA] Track · 5 Discover Start free trial Earn Rewards All …" at bounding box center [394, 180] width 789 height 361
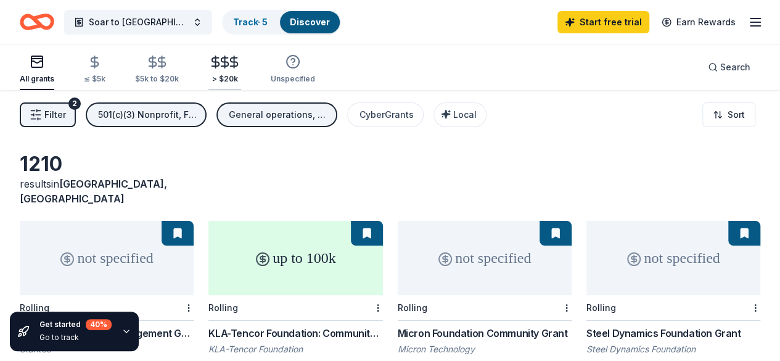
click at [227, 64] on icon "button" at bounding box center [225, 62] width 14 height 14
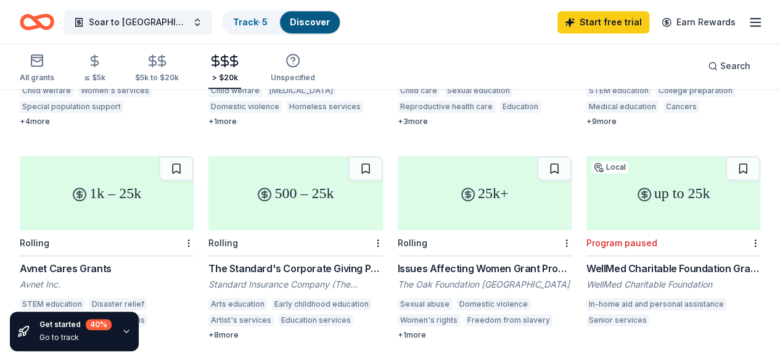
scroll to position [504, 0]
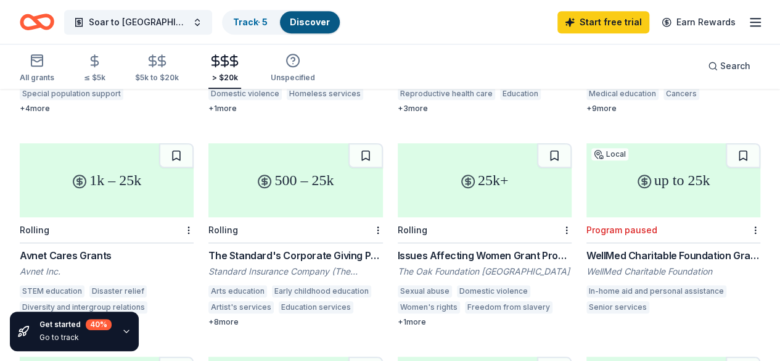
click at [308, 14] on div "Discover" at bounding box center [310, 22] width 60 height 22
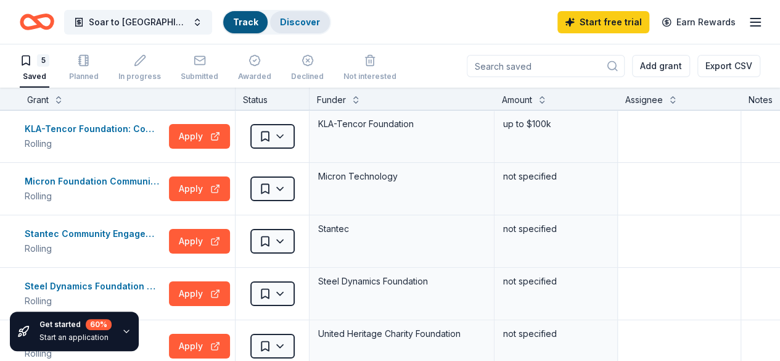
click at [314, 22] on div "Discover" at bounding box center [300, 22] width 60 height 22
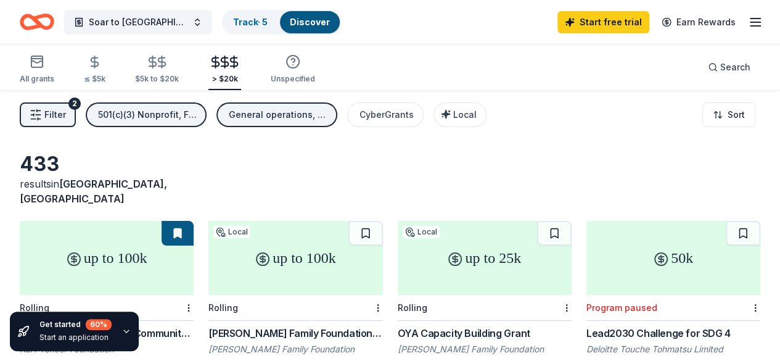
click at [312, 24] on link "Discover" at bounding box center [310, 22] width 40 height 10
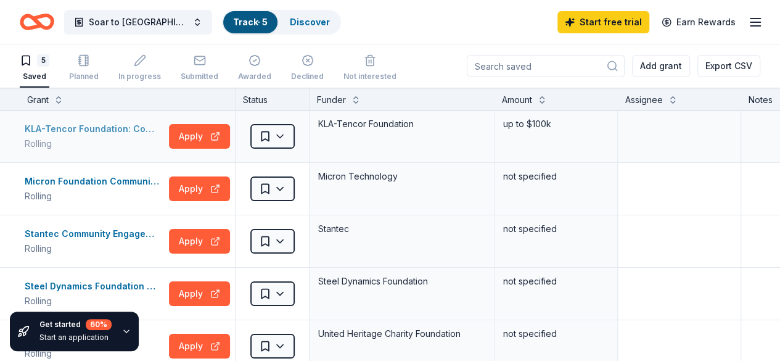
click at [131, 125] on div "KLA-Tencor Foundation: Community Investment Fund" at bounding box center [94, 128] width 139 height 15
click at [133, 183] on div "Micron Foundation Community Grant" at bounding box center [94, 181] width 139 height 15
click at [120, 232] on div "Stantec Community Engagement Grant" at bounding box center [94, 233] width 139 height 15
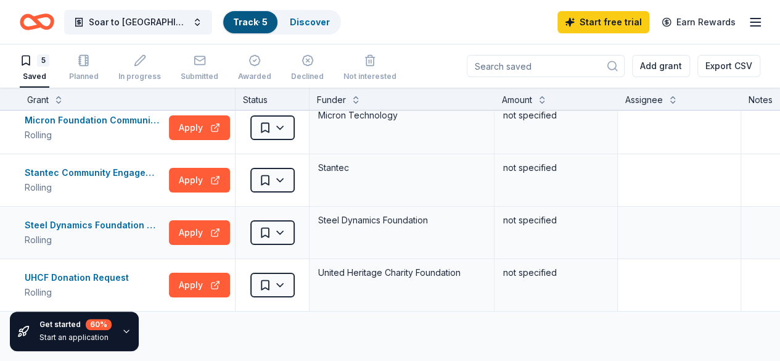
scroll to position [76, 0]
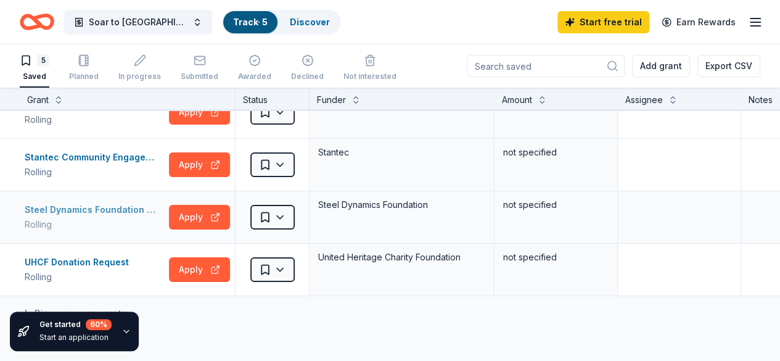
click at [130, 209] on div "Steel Dynamics Foundation Grant" at bounding box center [94, 209] width 139 height 15
click at [113, 259] on div "UHCF Donation Request" at bounding box center [79, 262] width 109 height 15
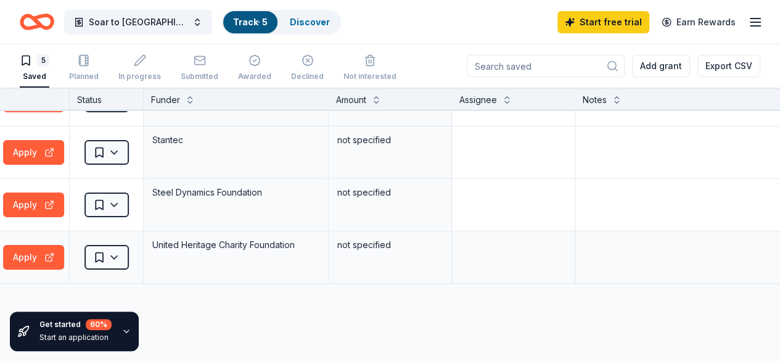
scroll to position [89, 195]
click at [15, 253] on button "Apply" at bounding box center [33, 256] width 61 height 25
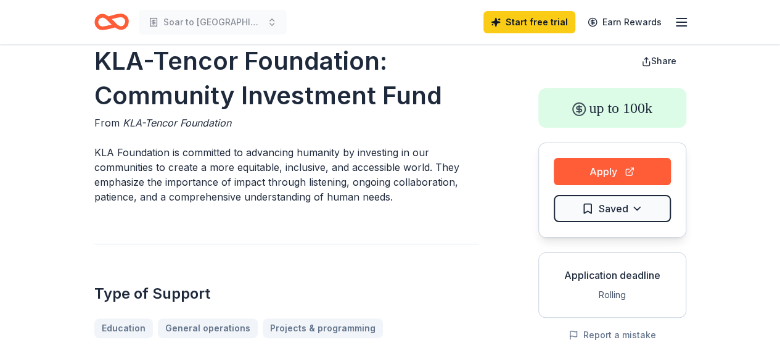
scroll to position [27, 0]
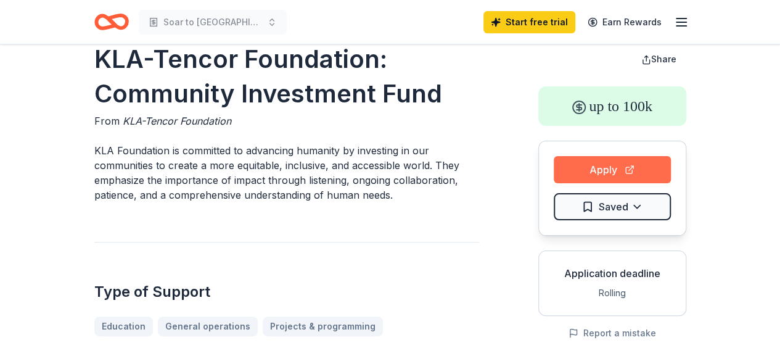
click at [602, 172] on button "Apply" at bounding box center [612, 169] width 117 height 27
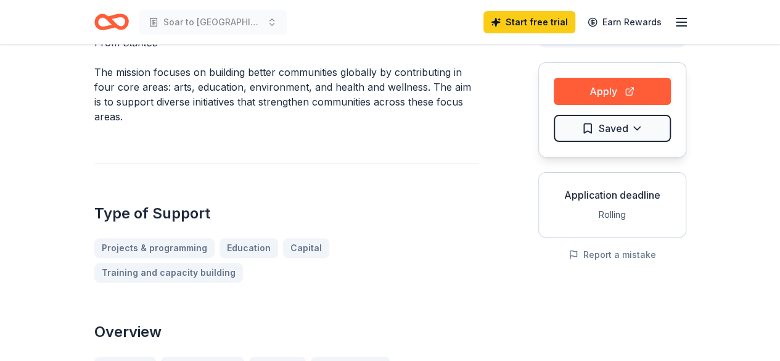
scroll to position [107, 0]
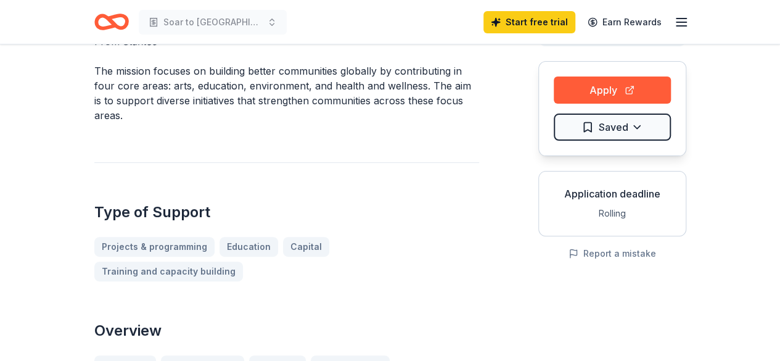
drag, startPoint x: 321, startPoint y: 246, endPoint x: 290, endPoint y: 182, distance: 70.9
click at [290, 182] on div "Type of Support Projects & programming Education Capital Training and capacity …" at bounding box center [286, 221] width 385 height 119
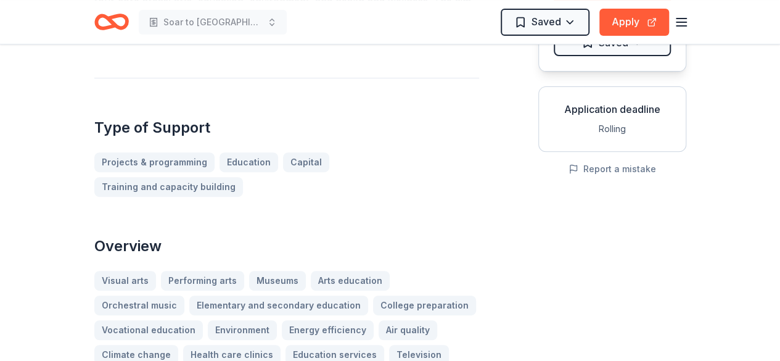
scroll to position [0, 0]
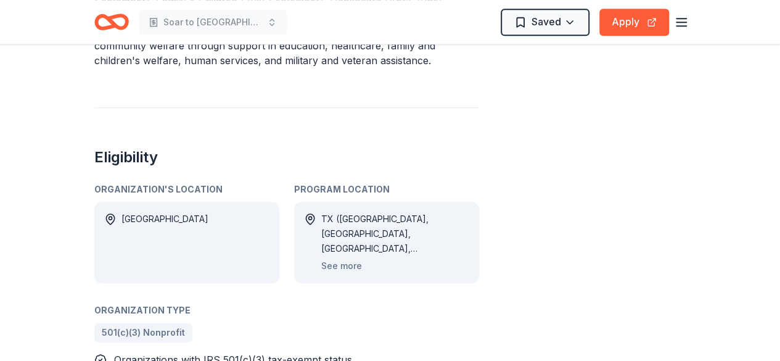
scroll to position [600, 0]
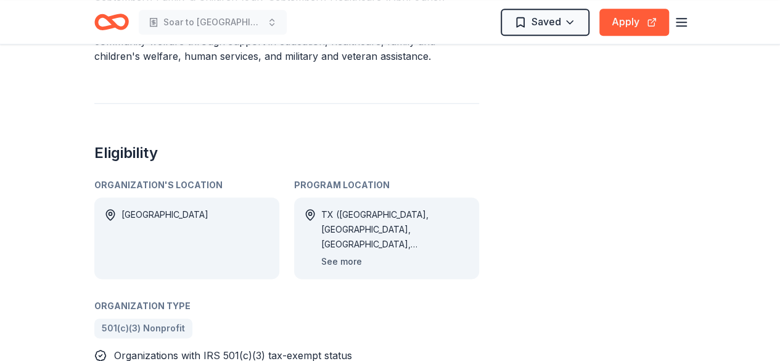
click at [341, 258] on button "See more" at bounding box center [341, 261] width 41 height 15
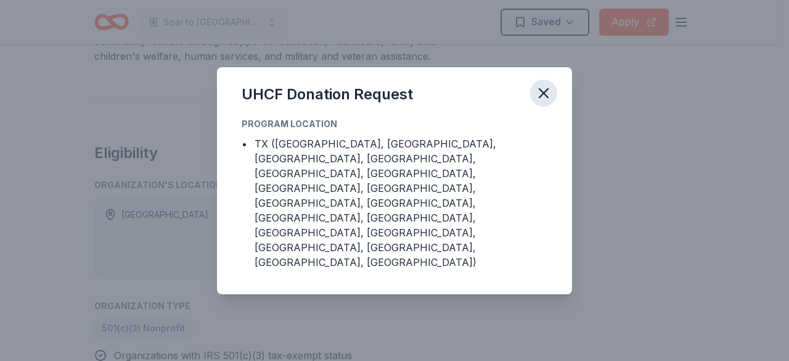
click at [541, 97] on icon "button" at bounding box center [543, 93] width 9 height 9
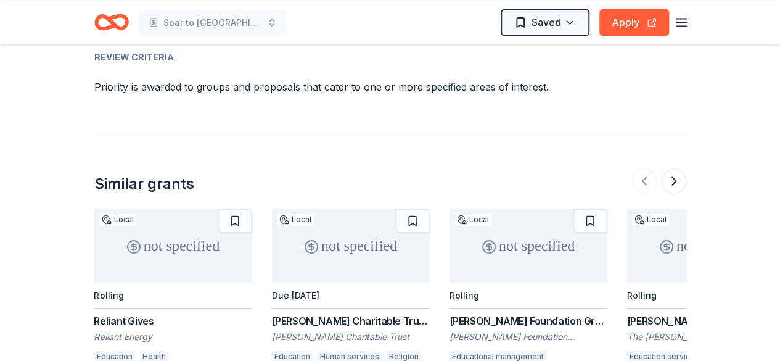
scroll to position [1165, 0]
click at [635, 25] on button "Apply" at bounding box center [634, 22] width 70 height 27
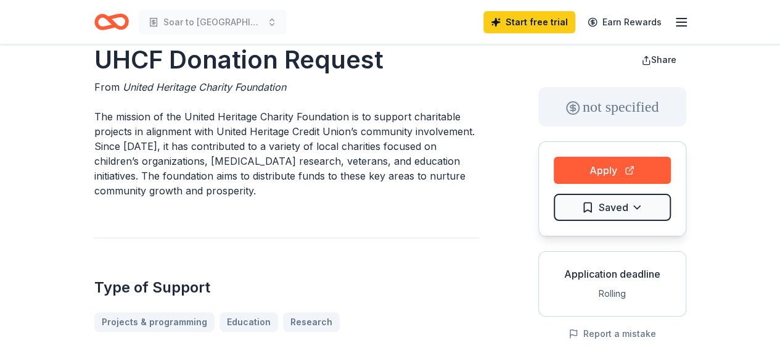
scroll to position [25, 0]
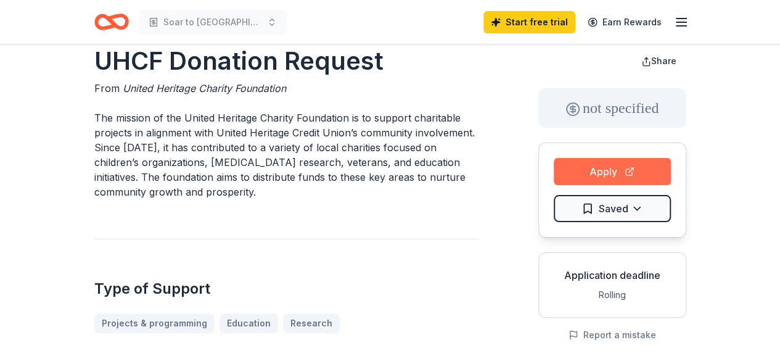
click at [628, 171] on button "Apply" at bounding box center [612, 171] width 117 height 27
